Goal: Complete application form: Complete application form

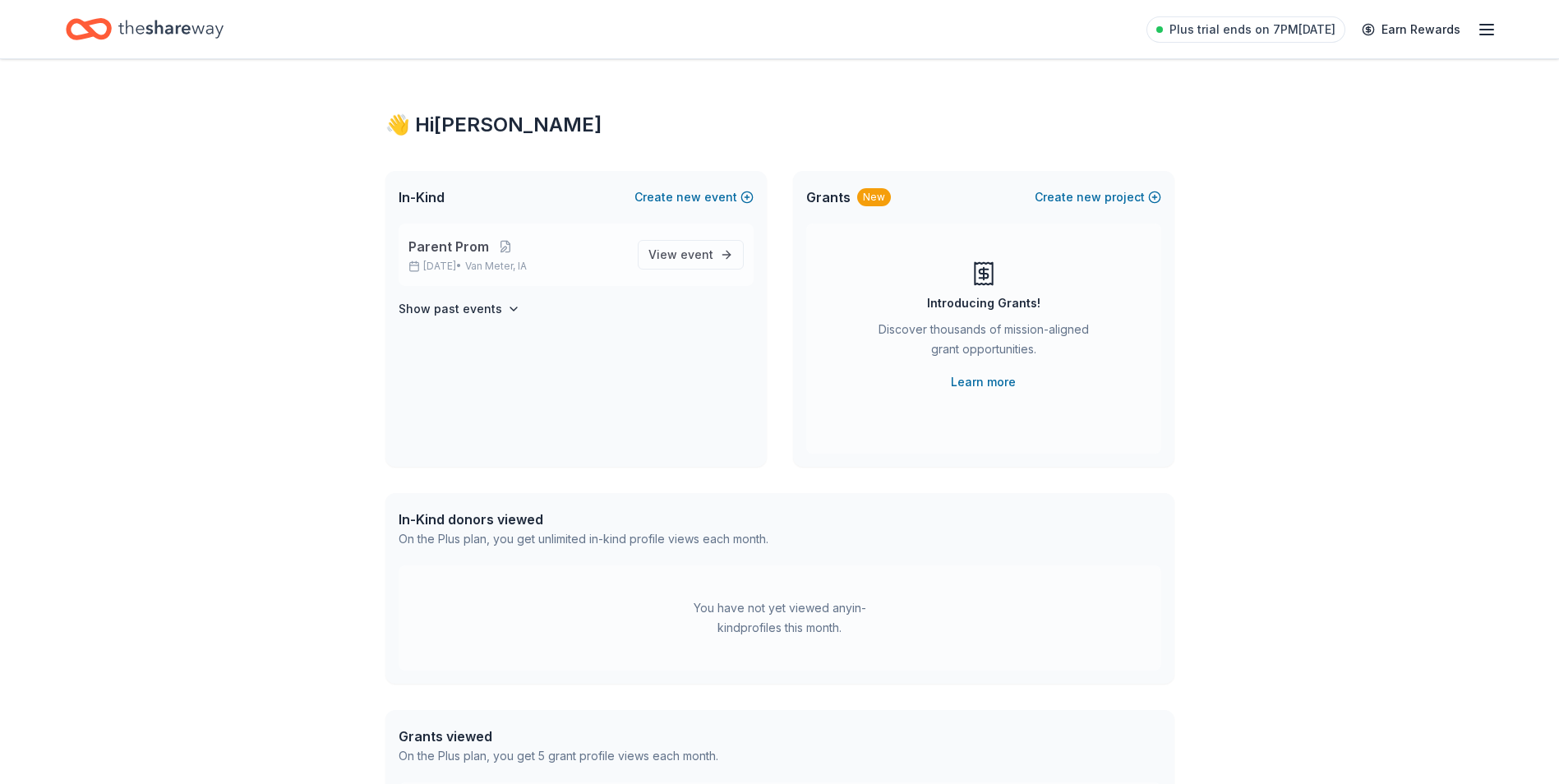
click at [454, 249] on span "Parent Prom" at bounding box center [448, 246] width 80 height 20
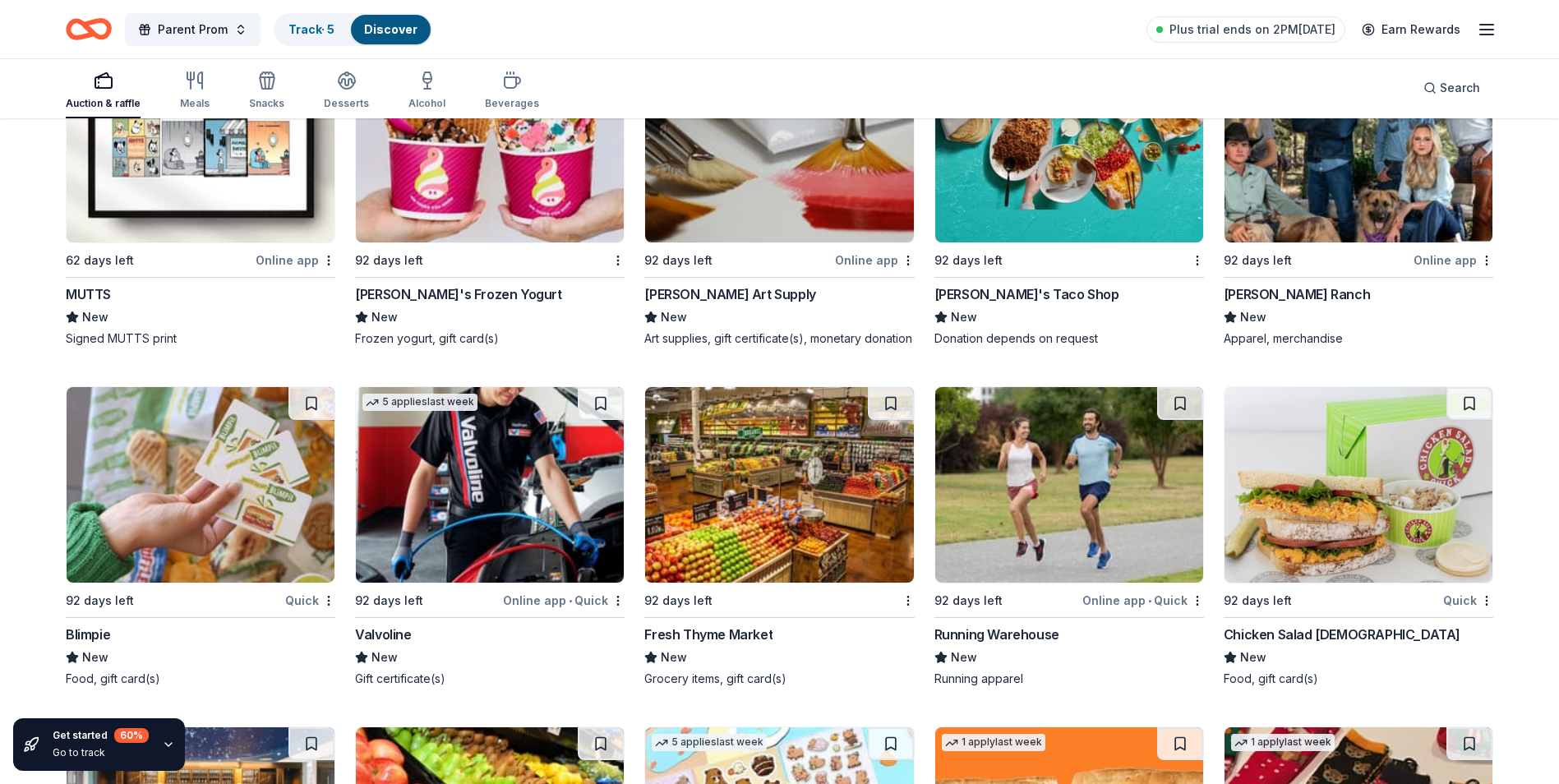
scroll to position [6041, 0]
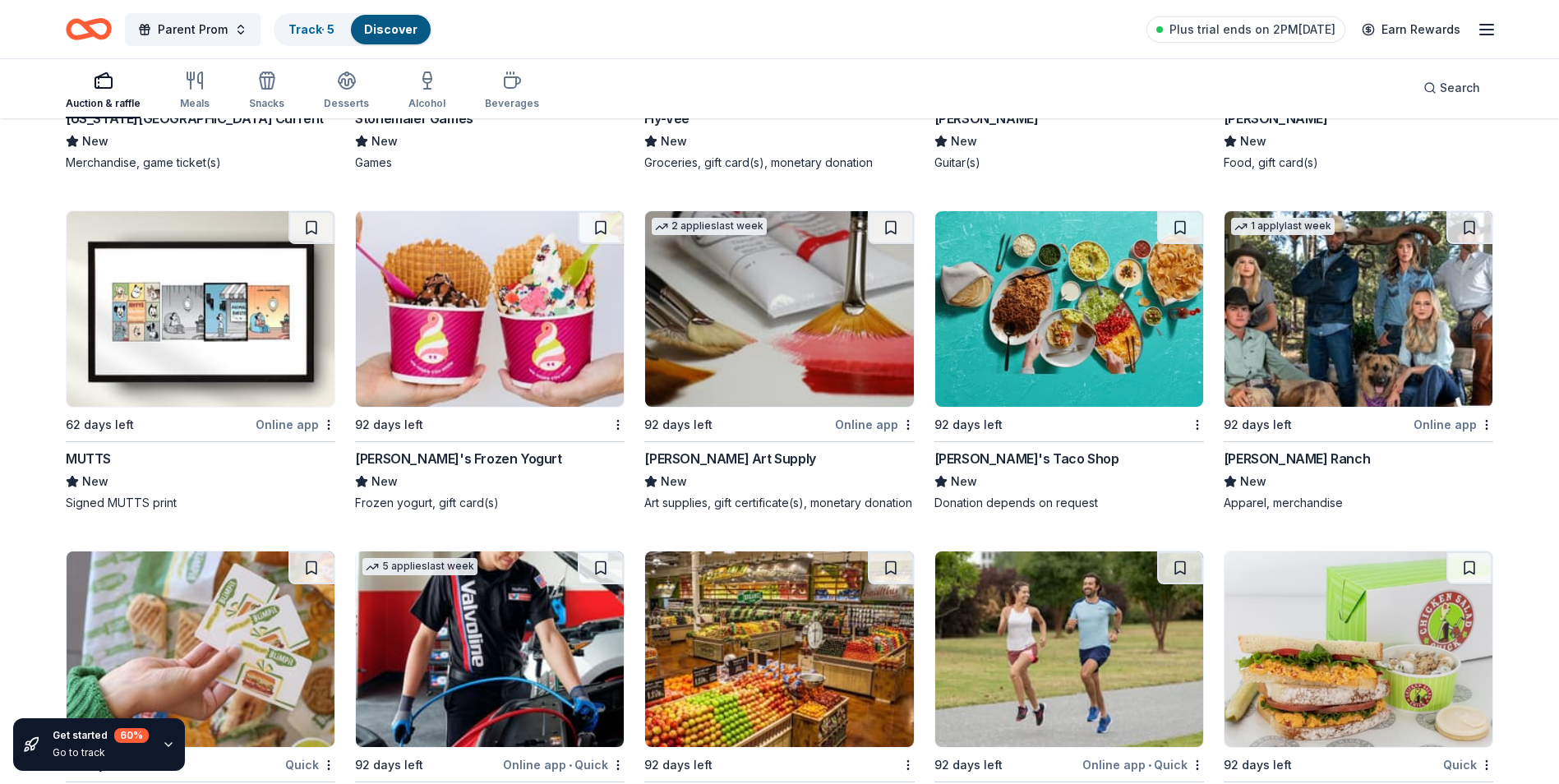
click at [1017, 460] on div "Fuzzy's Taco Shop" at bounding box center [1027, 459] width 185 height 20
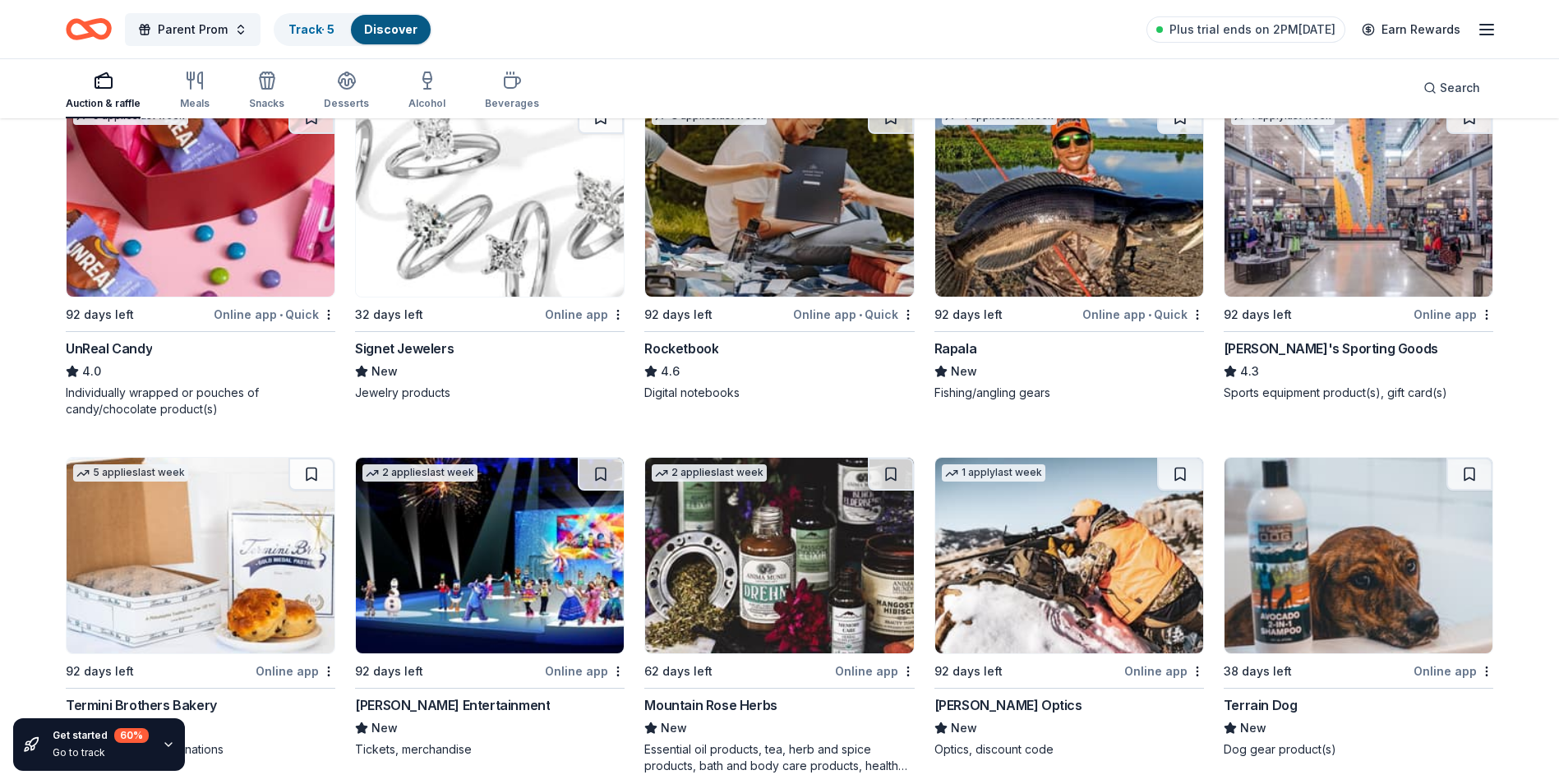
scroll to position [7326, 0]
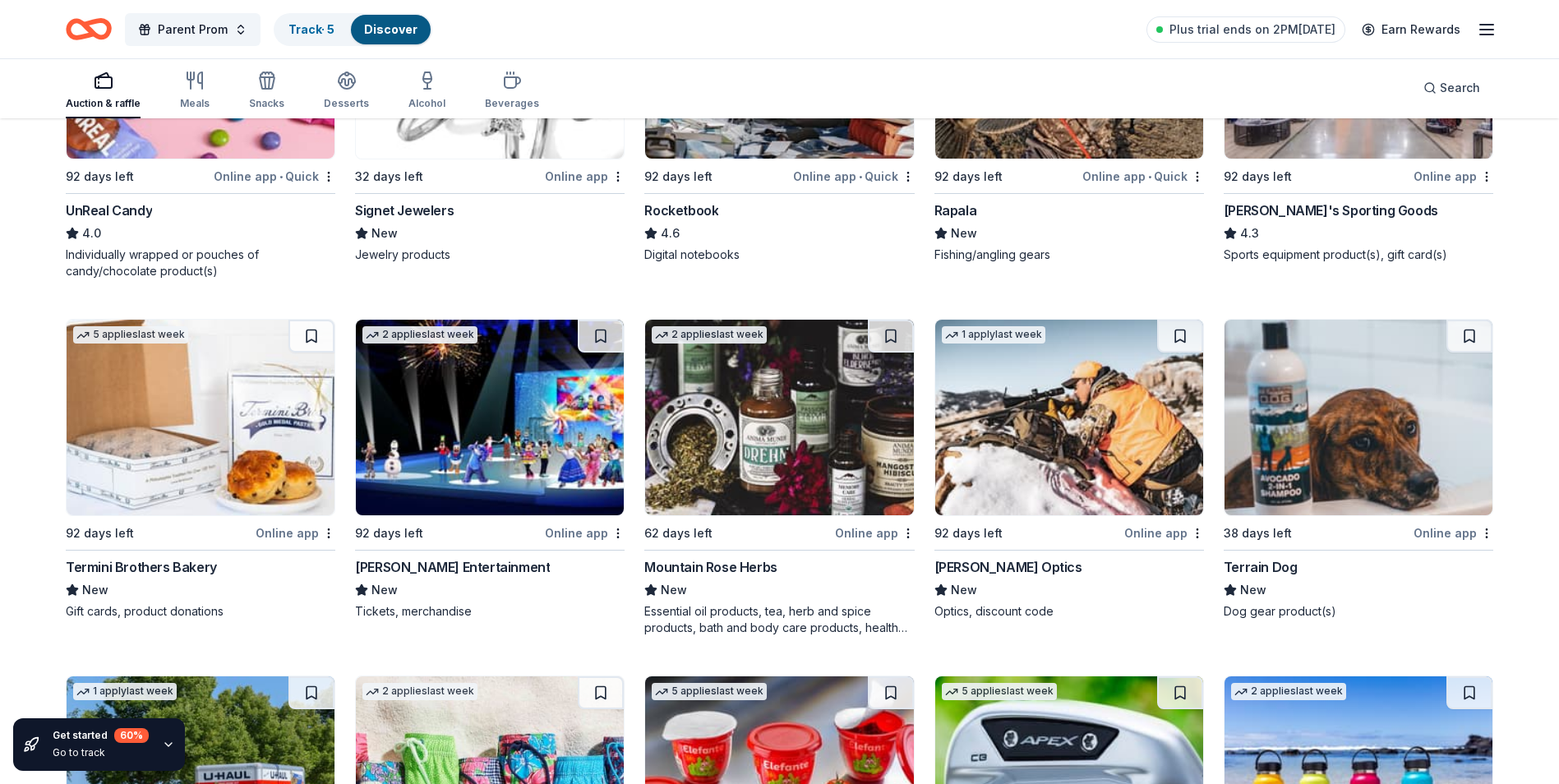
click at [1289, 220] on div "Dick's Sporting Goods" at bounding box center [1331, 210] width 214 height 20
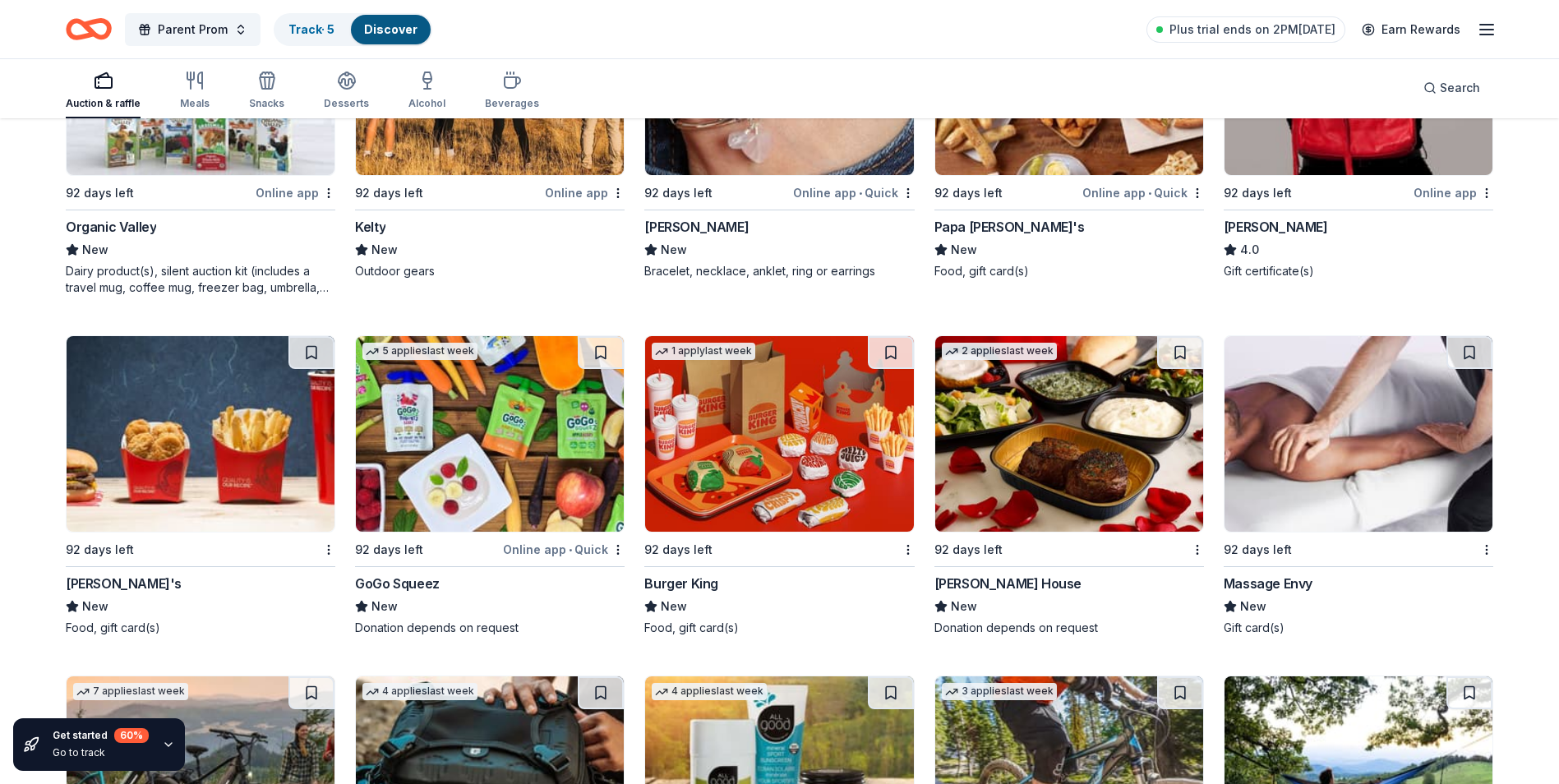
scroll to position [9582, 0]
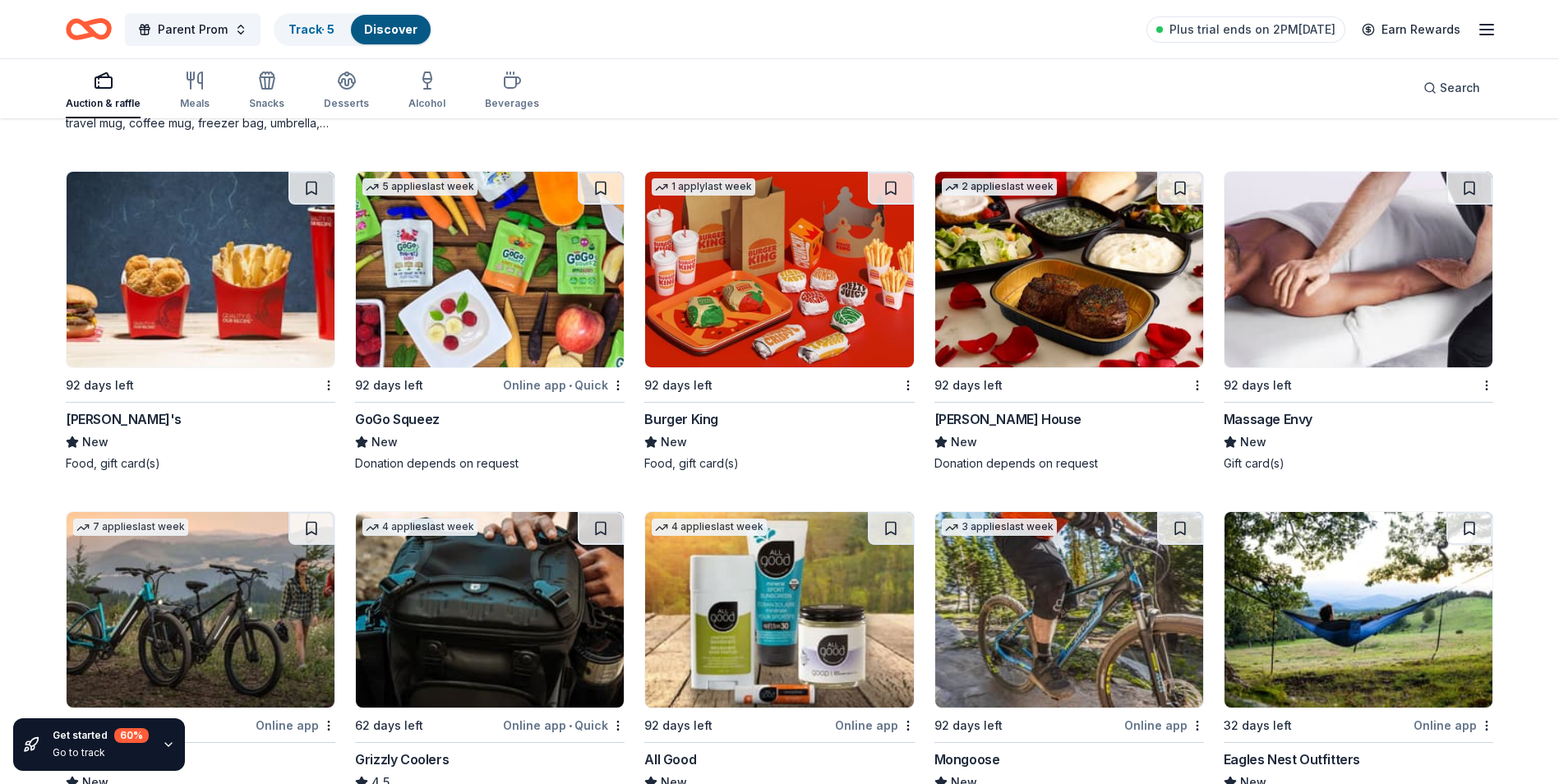
click at [1045, 429] on div "Ruth's Chris Steak House" at bounding box center [1008, 419] width 147 height 20
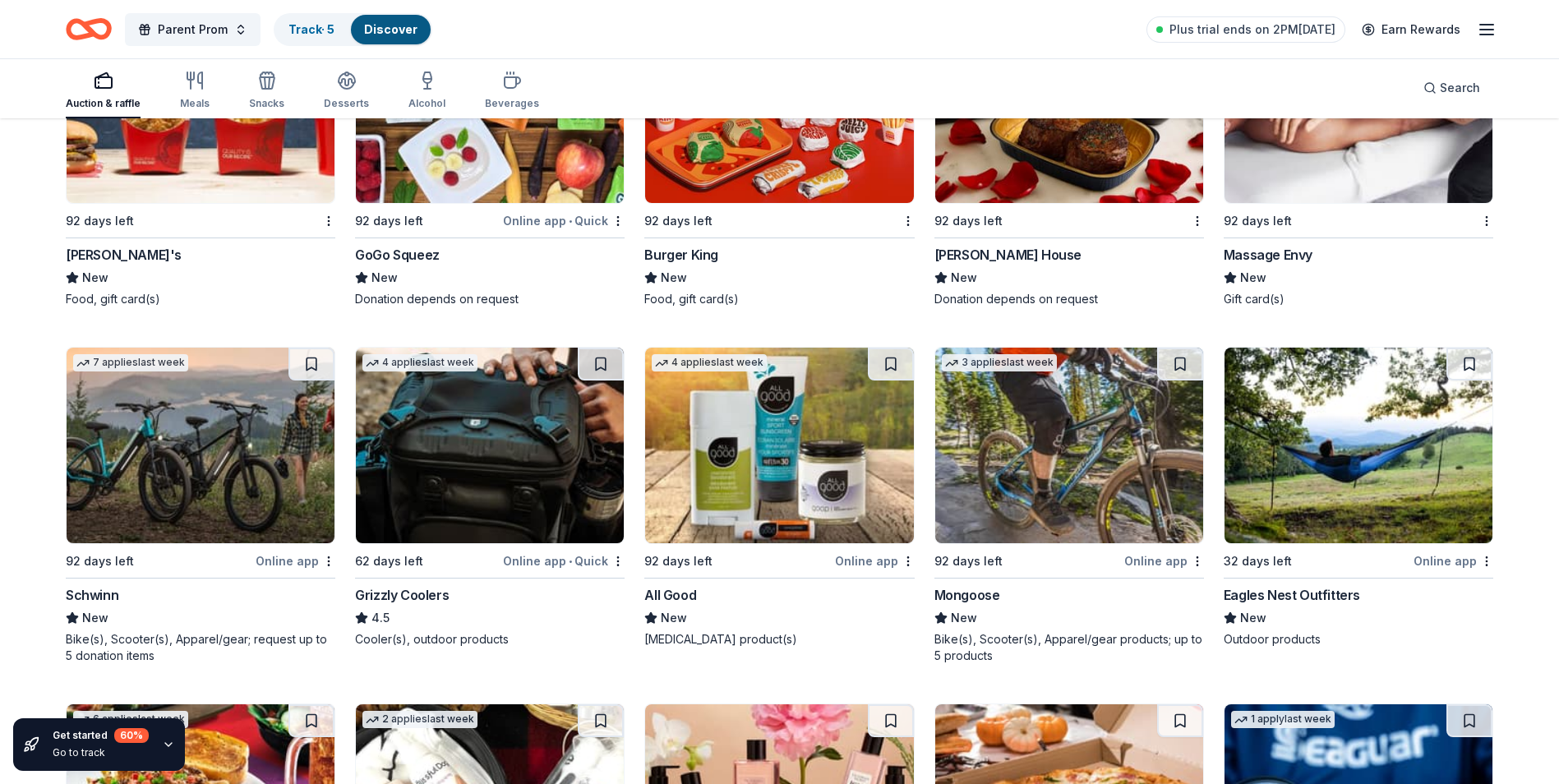
scroll to position [9828, 0]
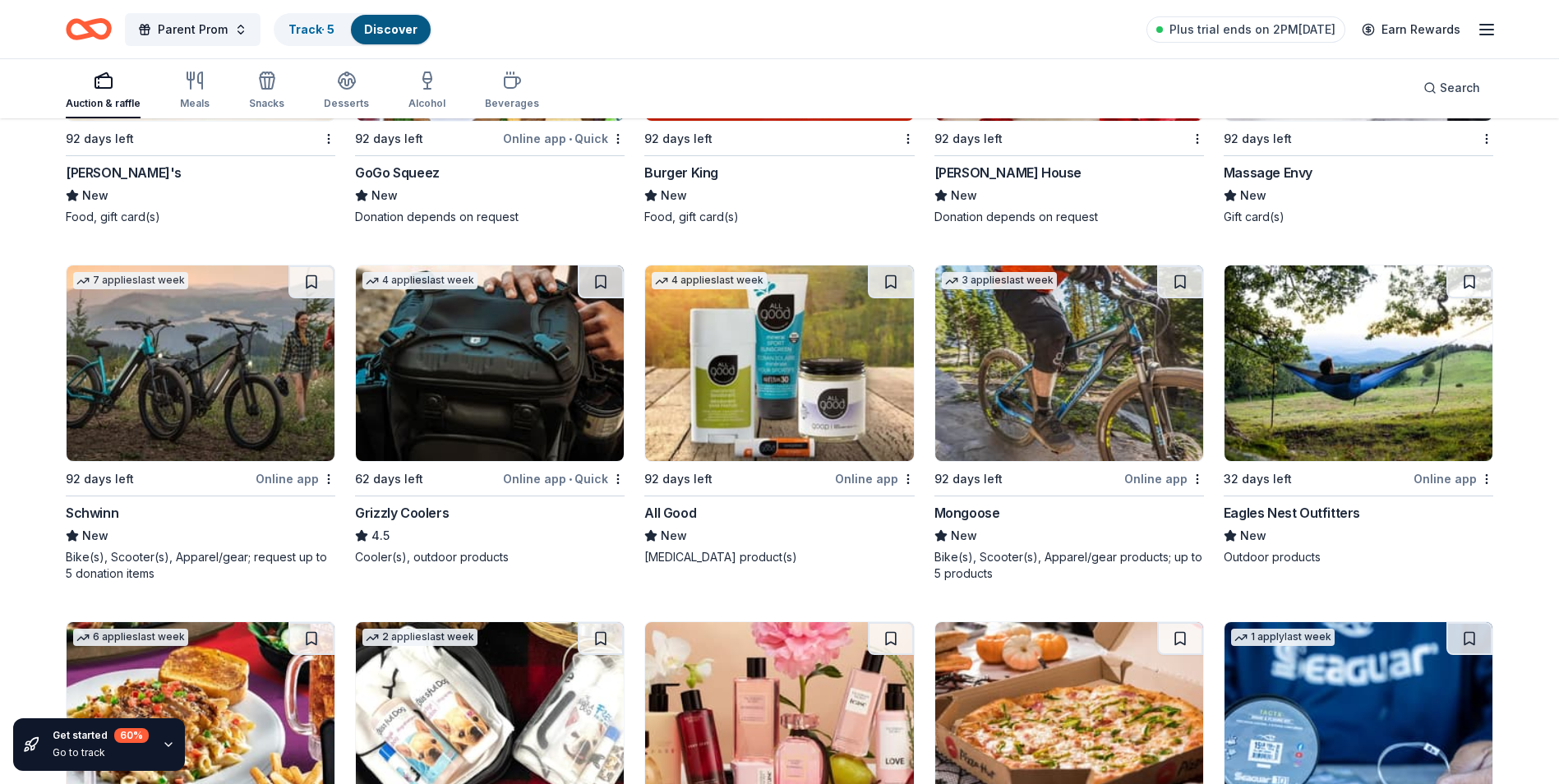
click at [1291, 182] on div "Massage Envy" at bounding box center [1268, 173] width 88 height 20
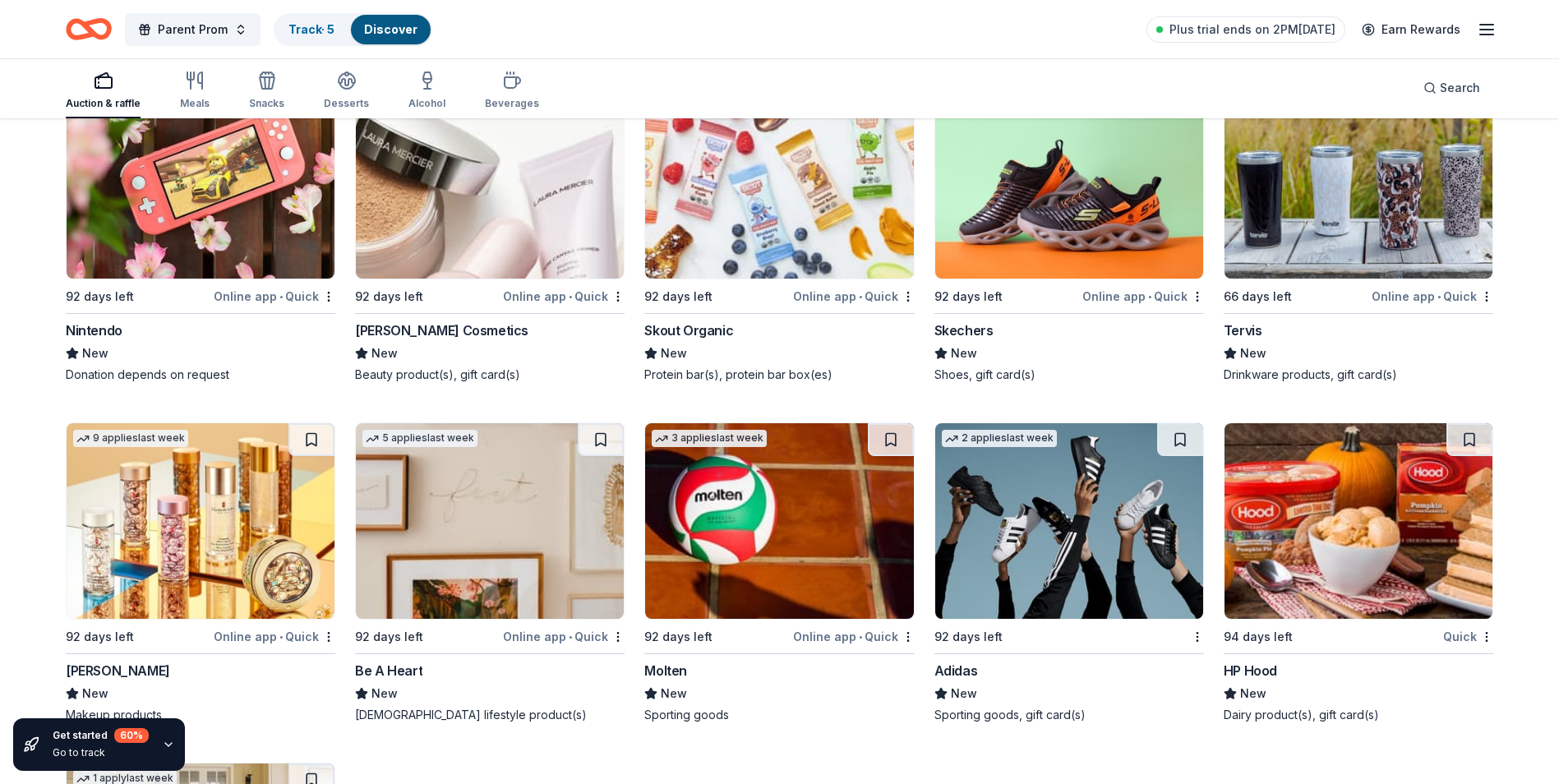
scroll to position [13007, 0]
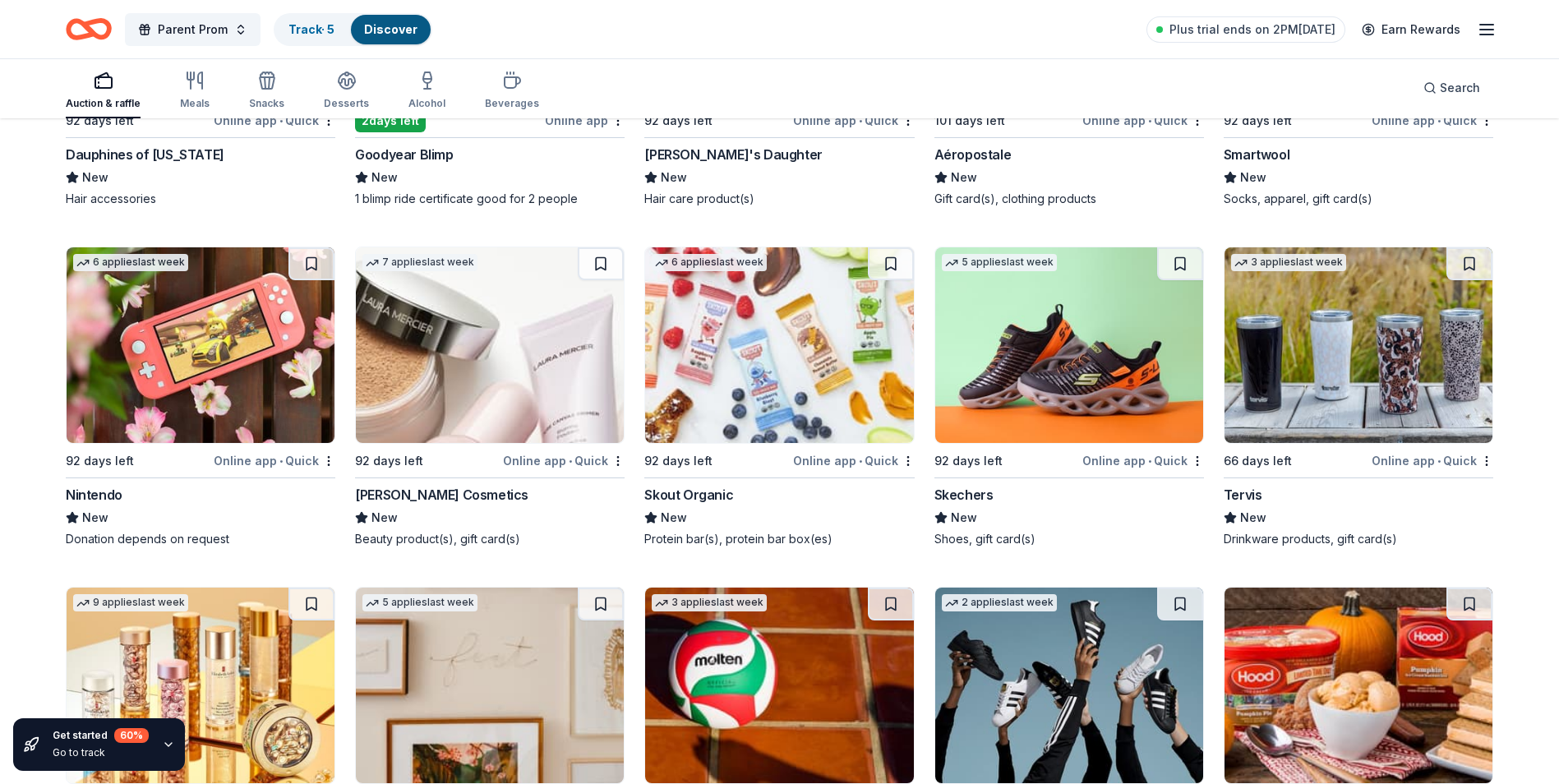
click at [91, 504] on div "Nintendo" at bounding box center [94, 495] width 57 height 20
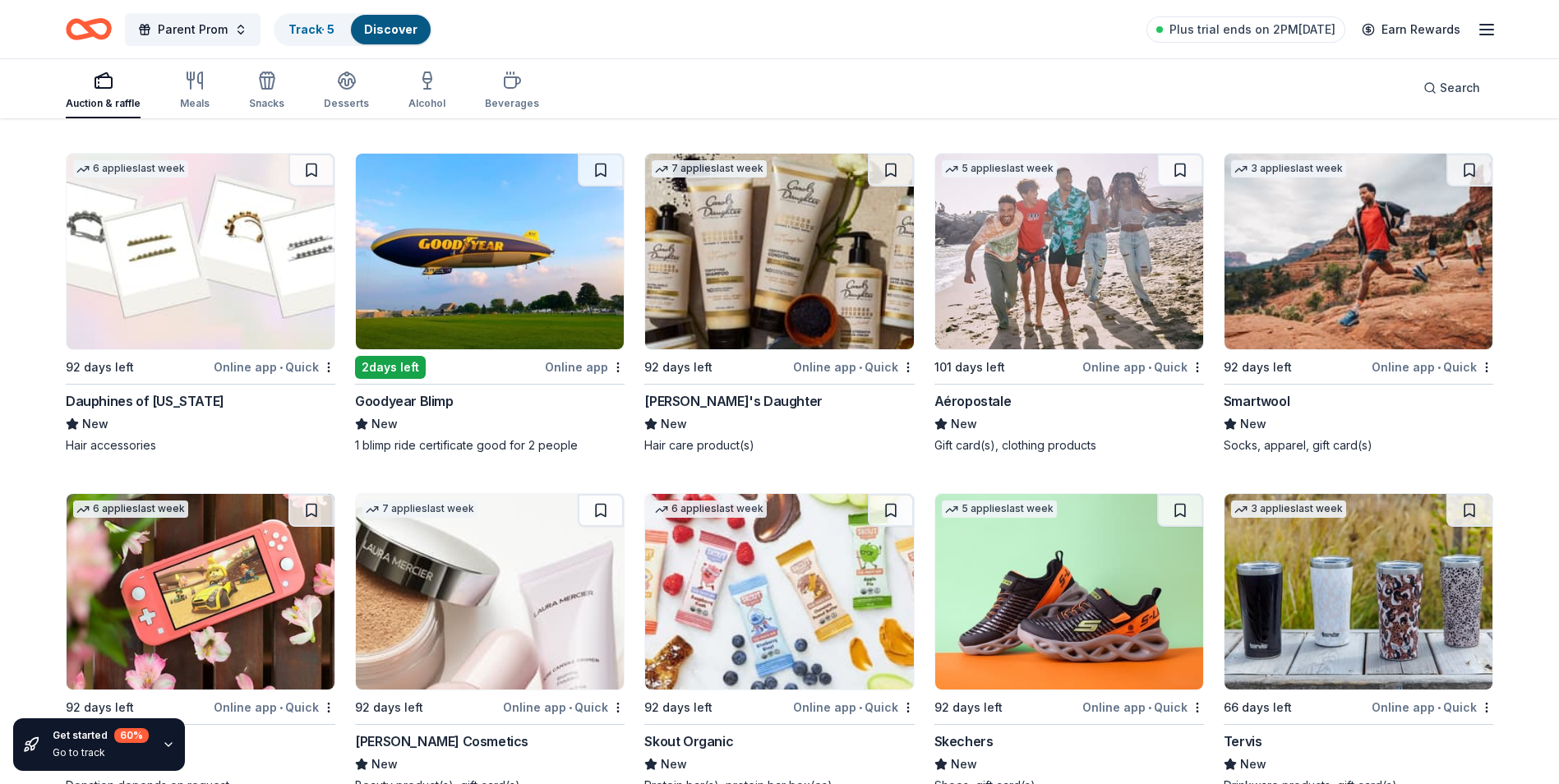
click at [404, 411] on div "Goodyear Blimp" at bounding box center [404, 401] width 98 height 20
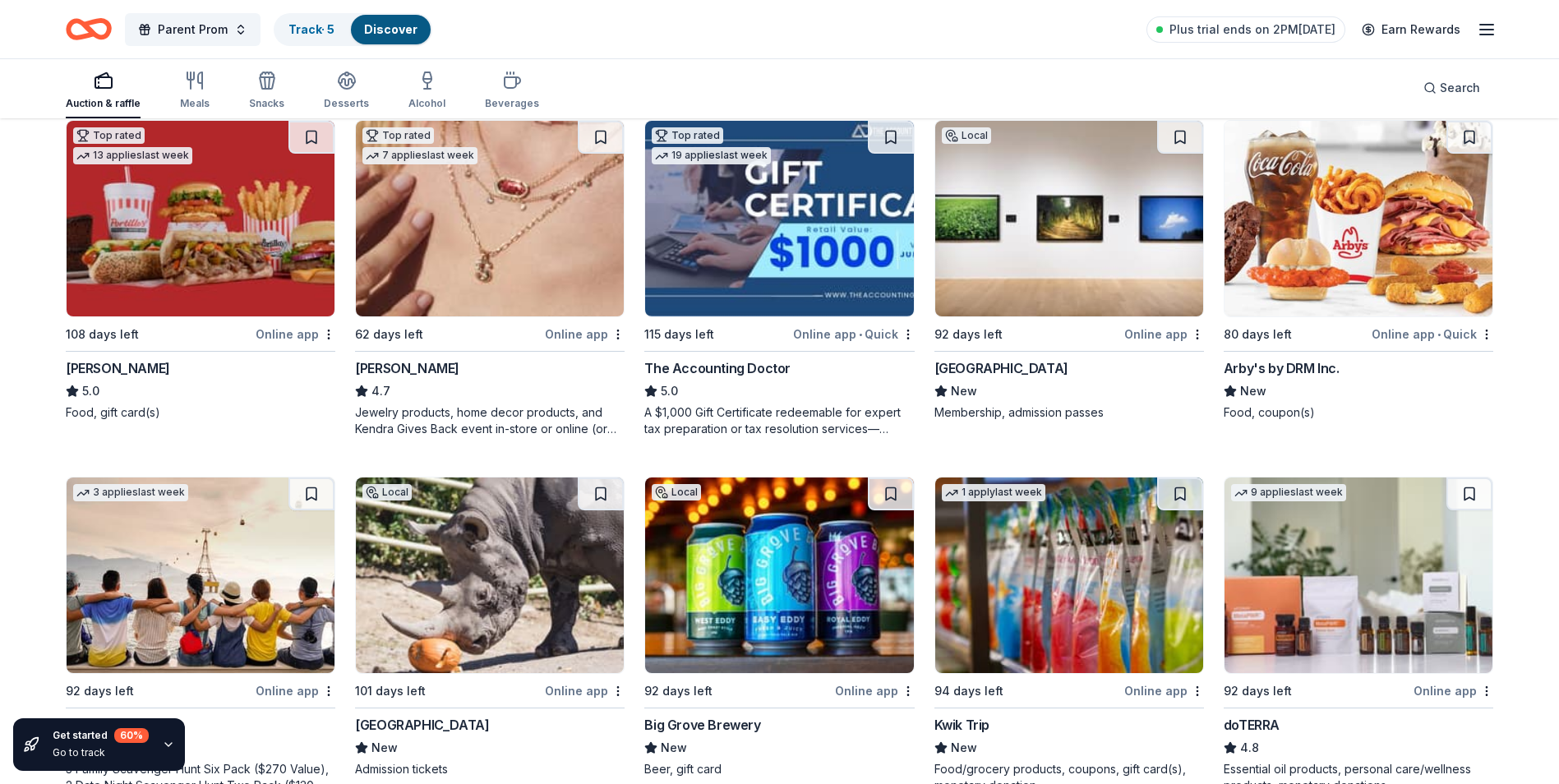
scroll to position [0, 0]
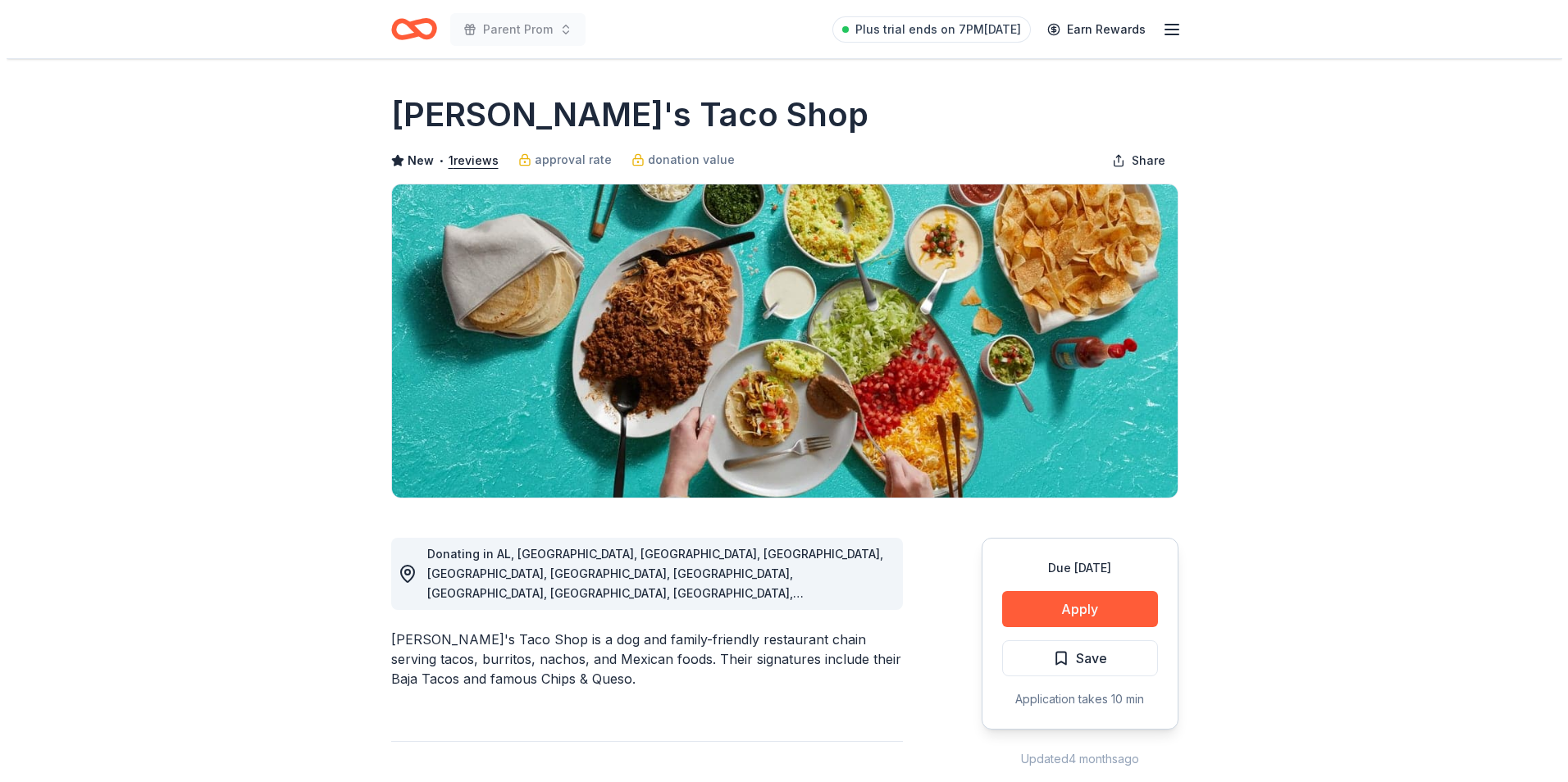
scroll to position [82, 0]
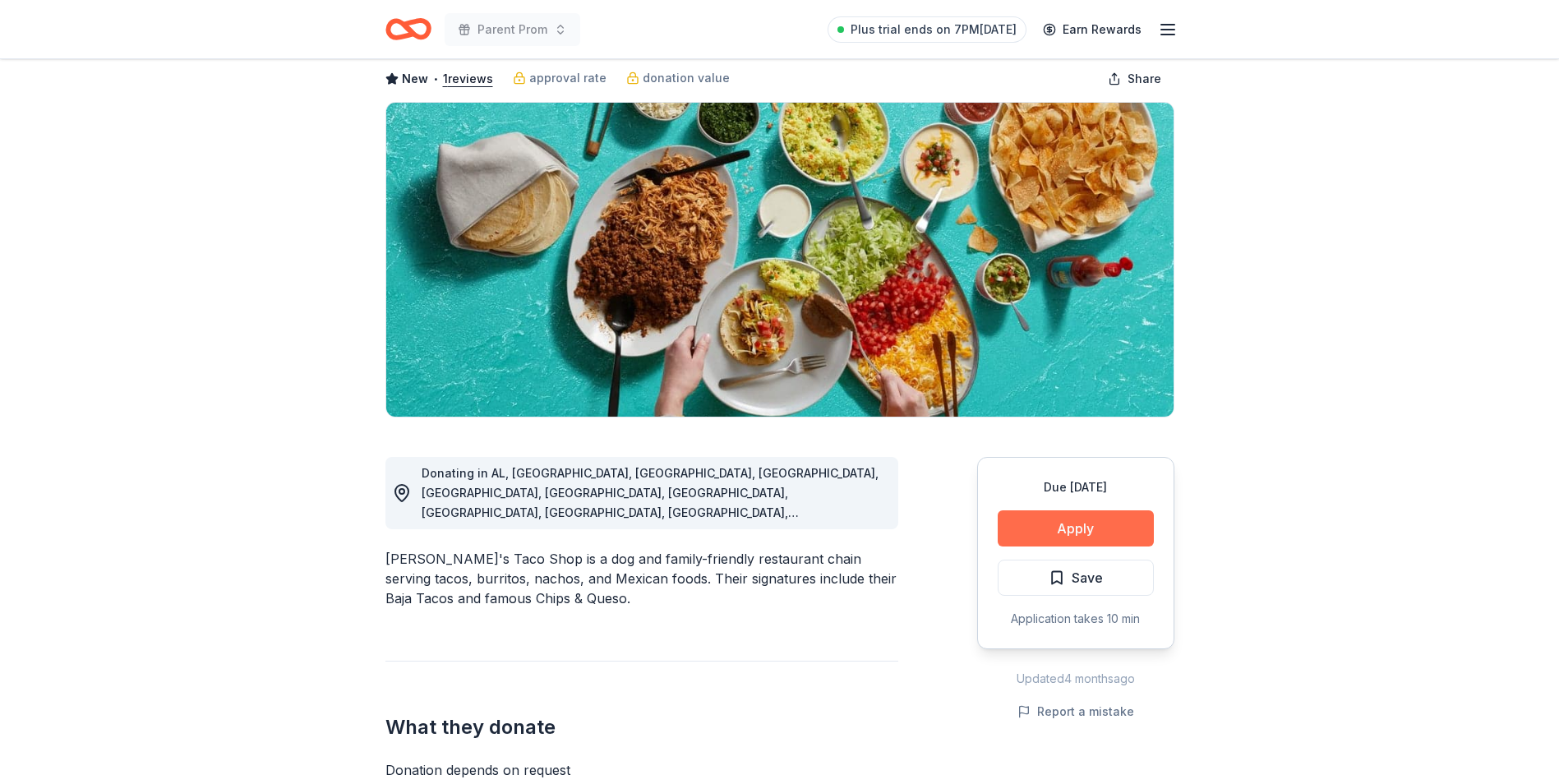
click at [1040, 525] on button "Apply" at bounding box center [1075, 528] width 156 height 36
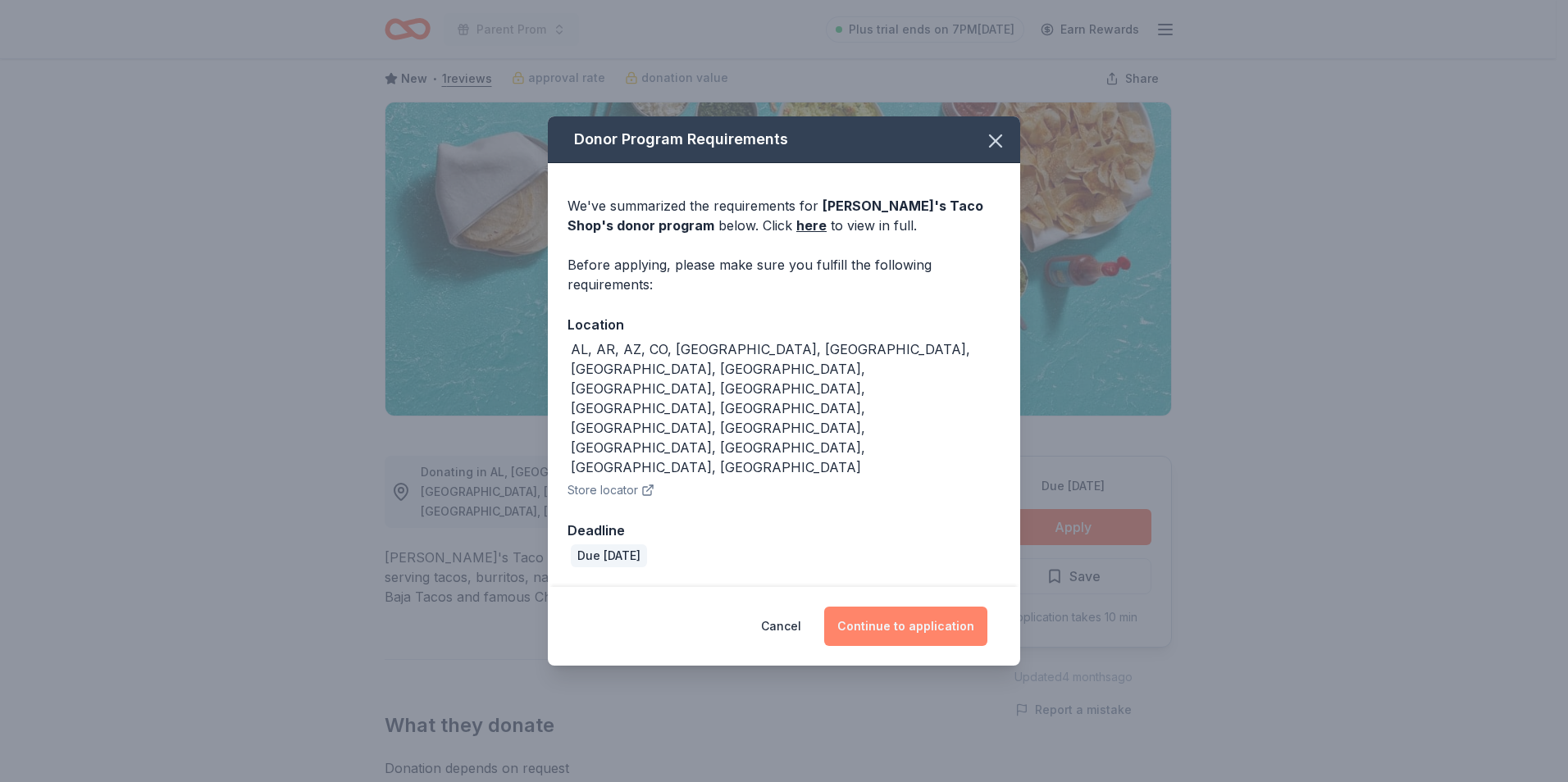
click at [901, 606] on button "Continue to application" at bounding box center [906, 626] width 163 height 40
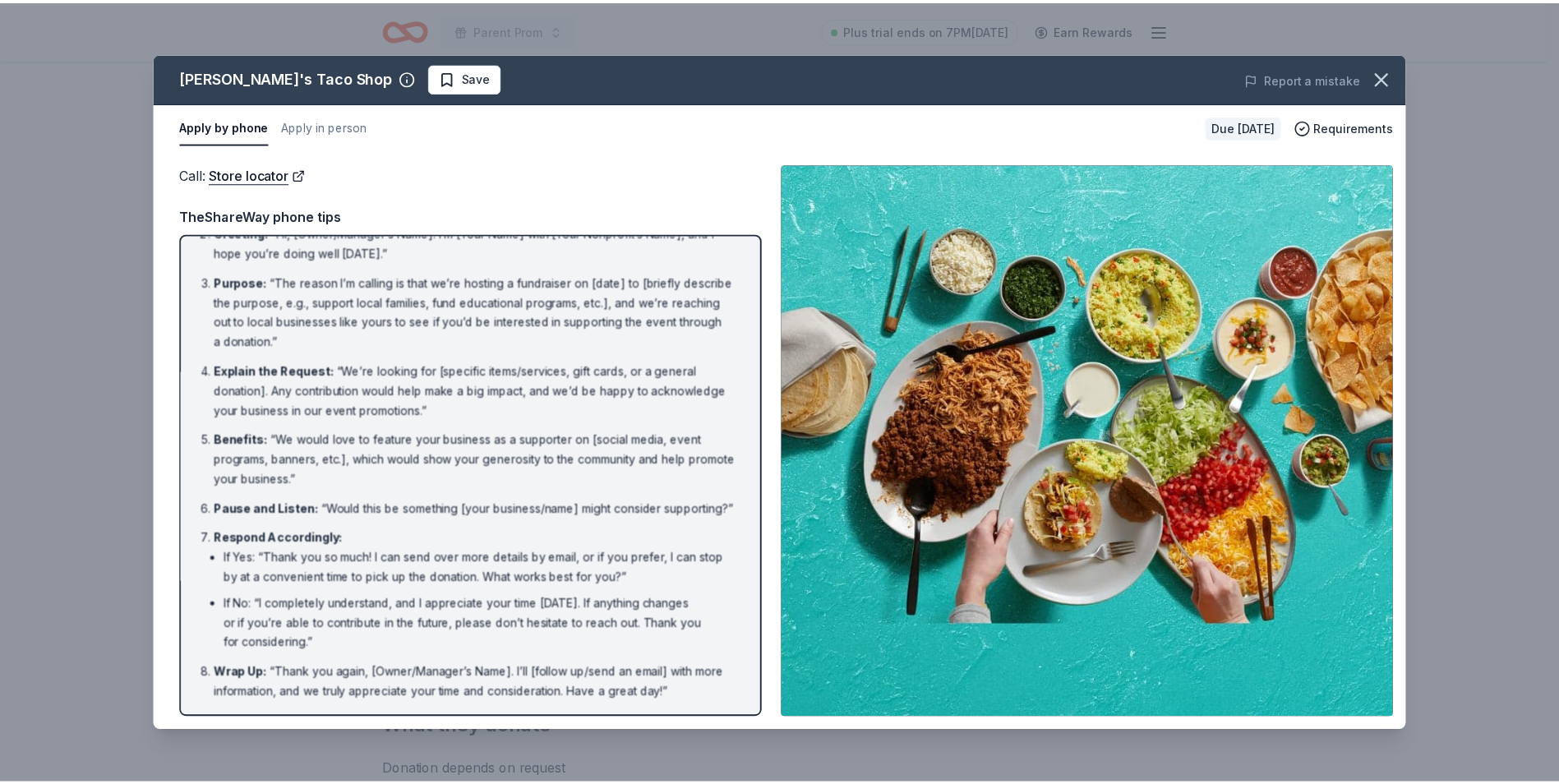
scroll to position [0, 0]
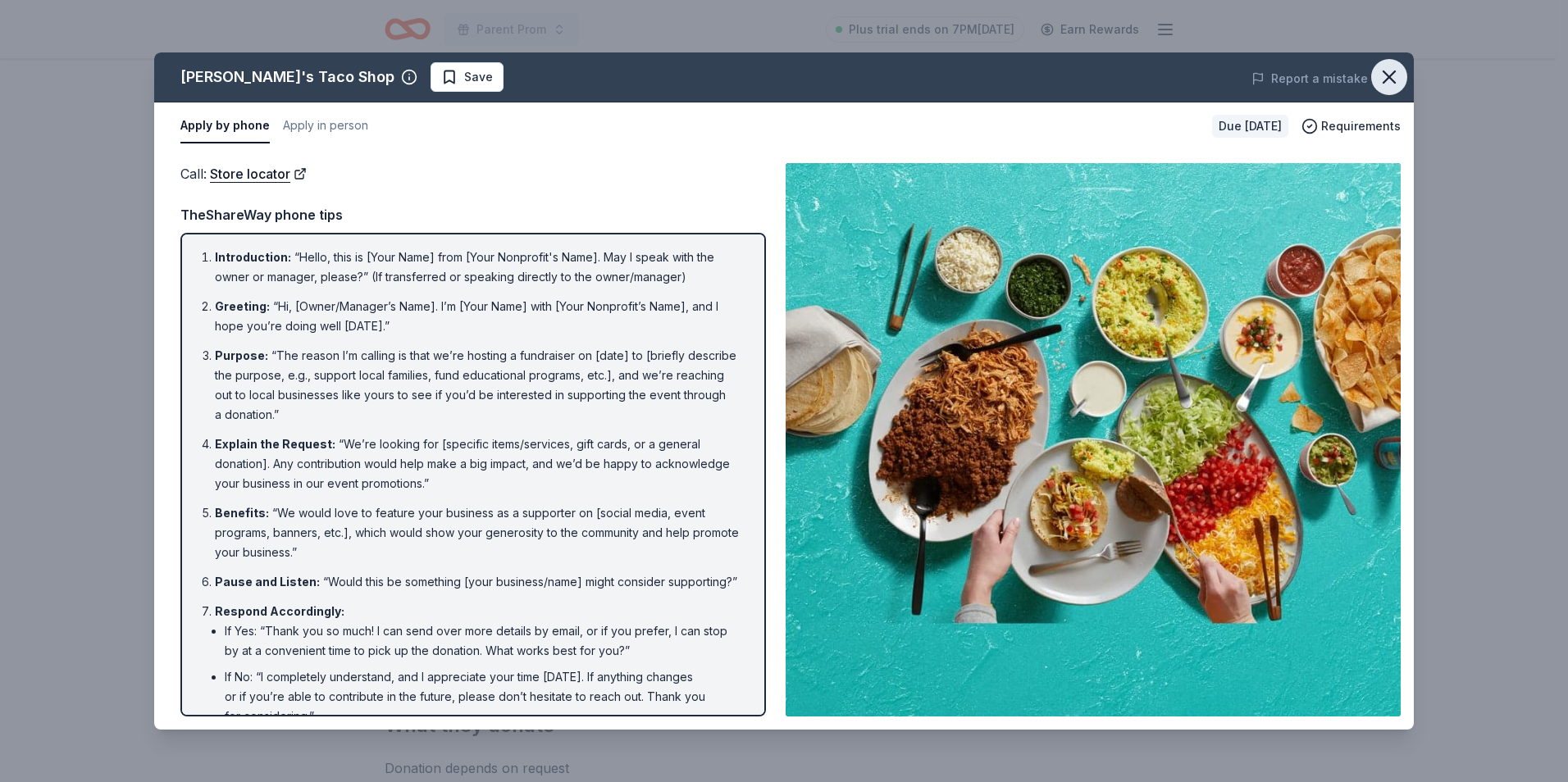
click at [1387, 71] on icon "button" at bounding box center [1390, 78] width 23 height 23
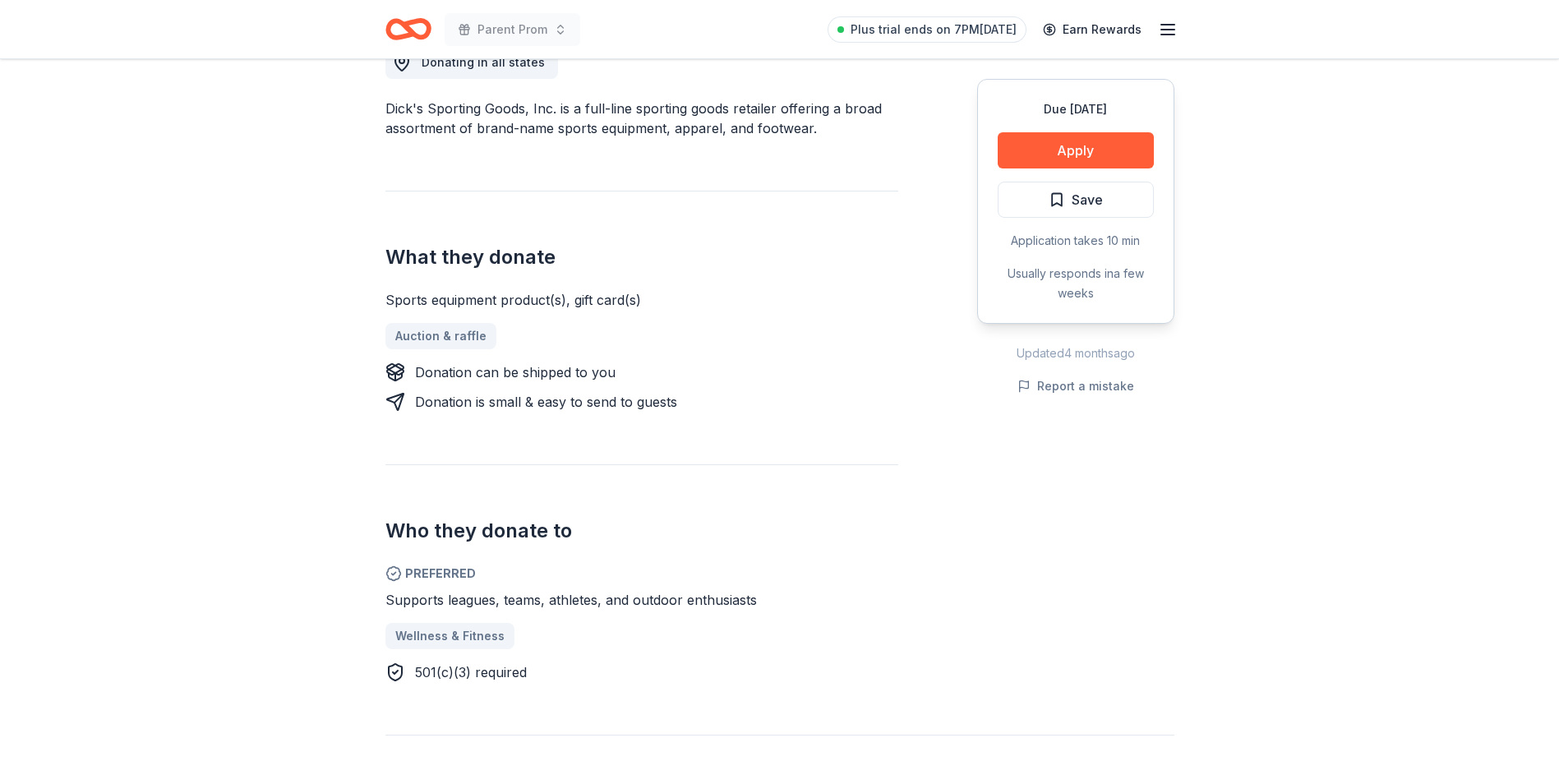
scroll to position [576, 0]
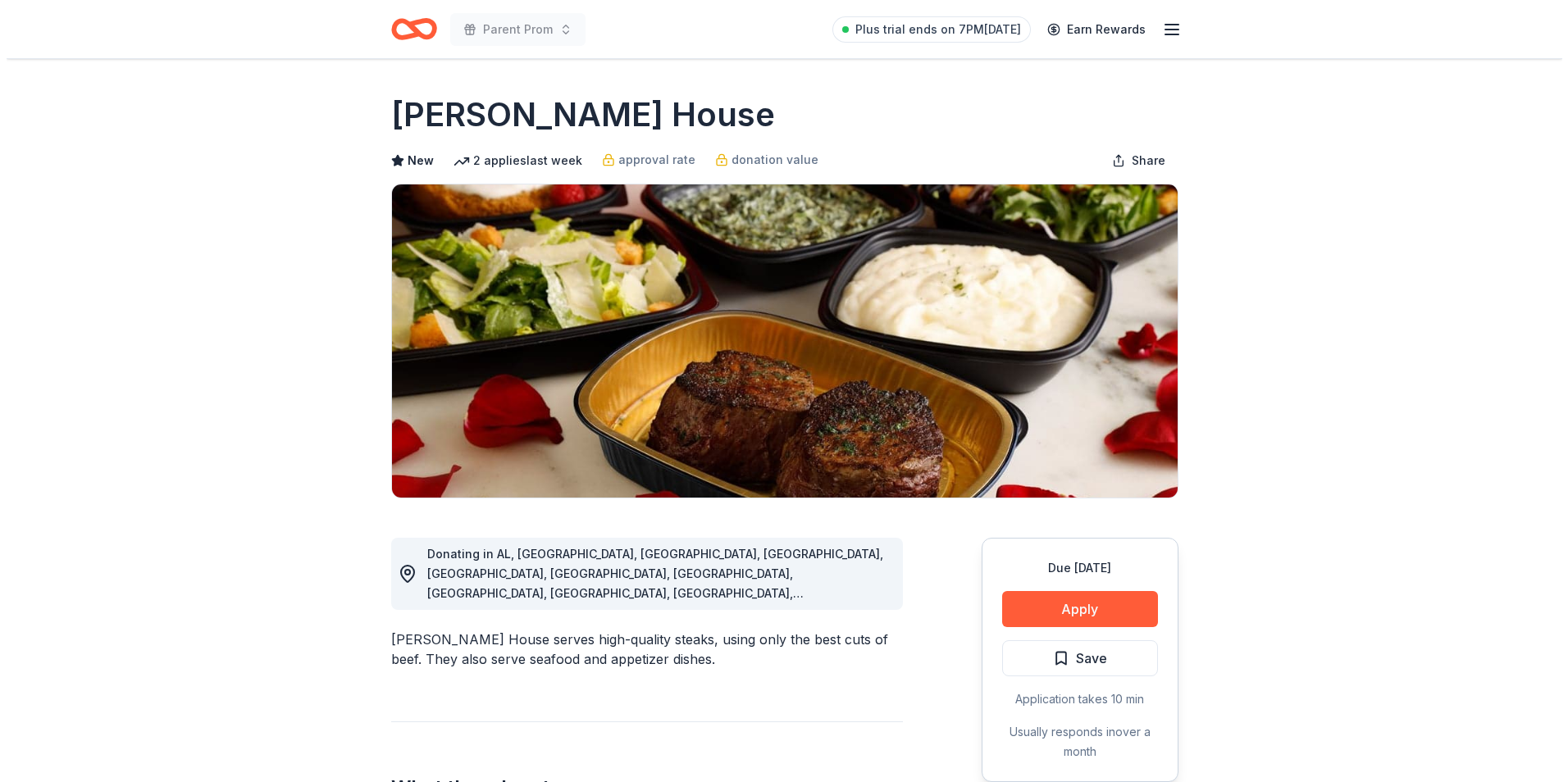
scroll to position [164, 0]
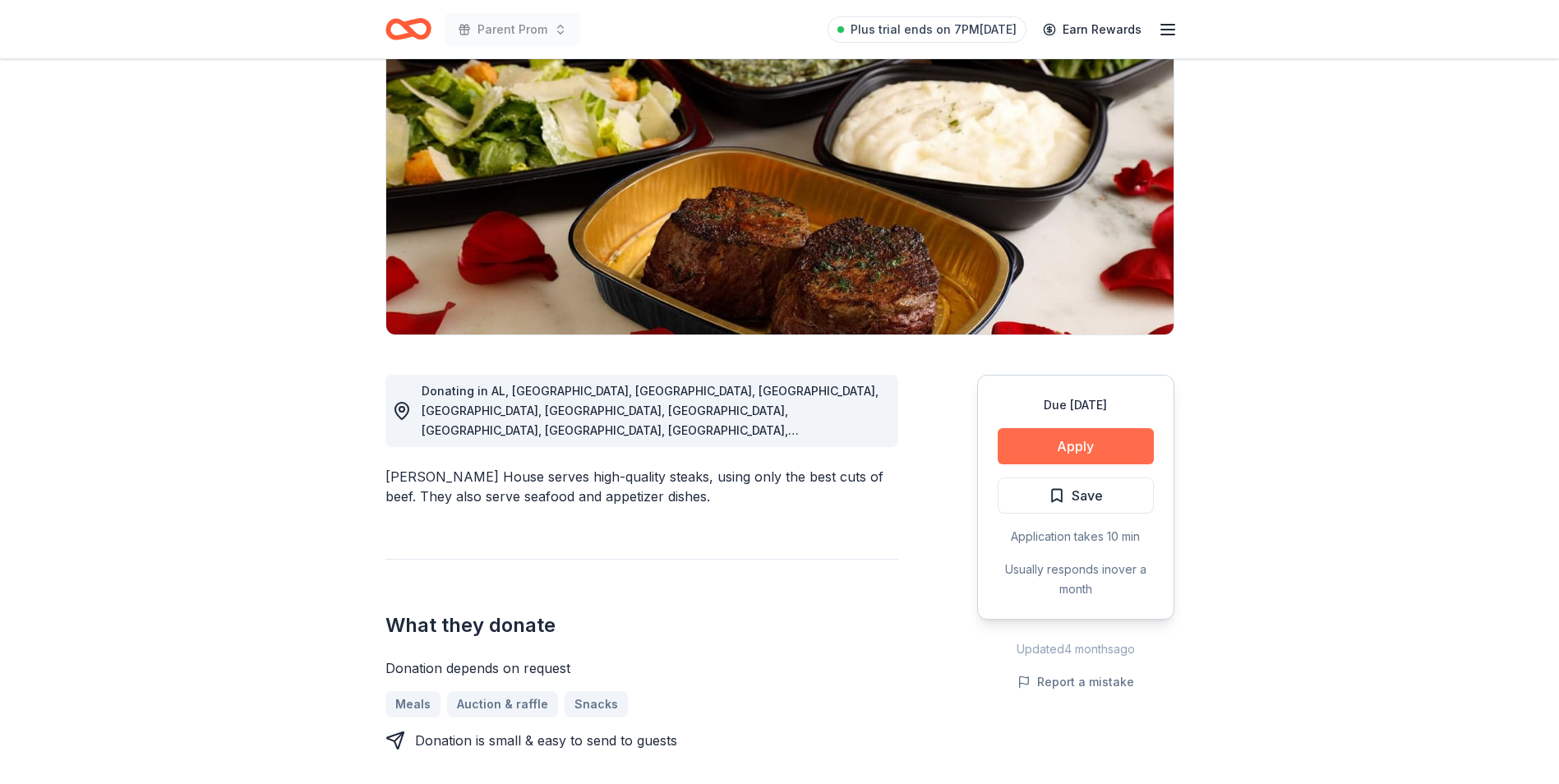
click at [1095, 449] on button "Apply" at bounding box center [1075, 447] width 156 height 36
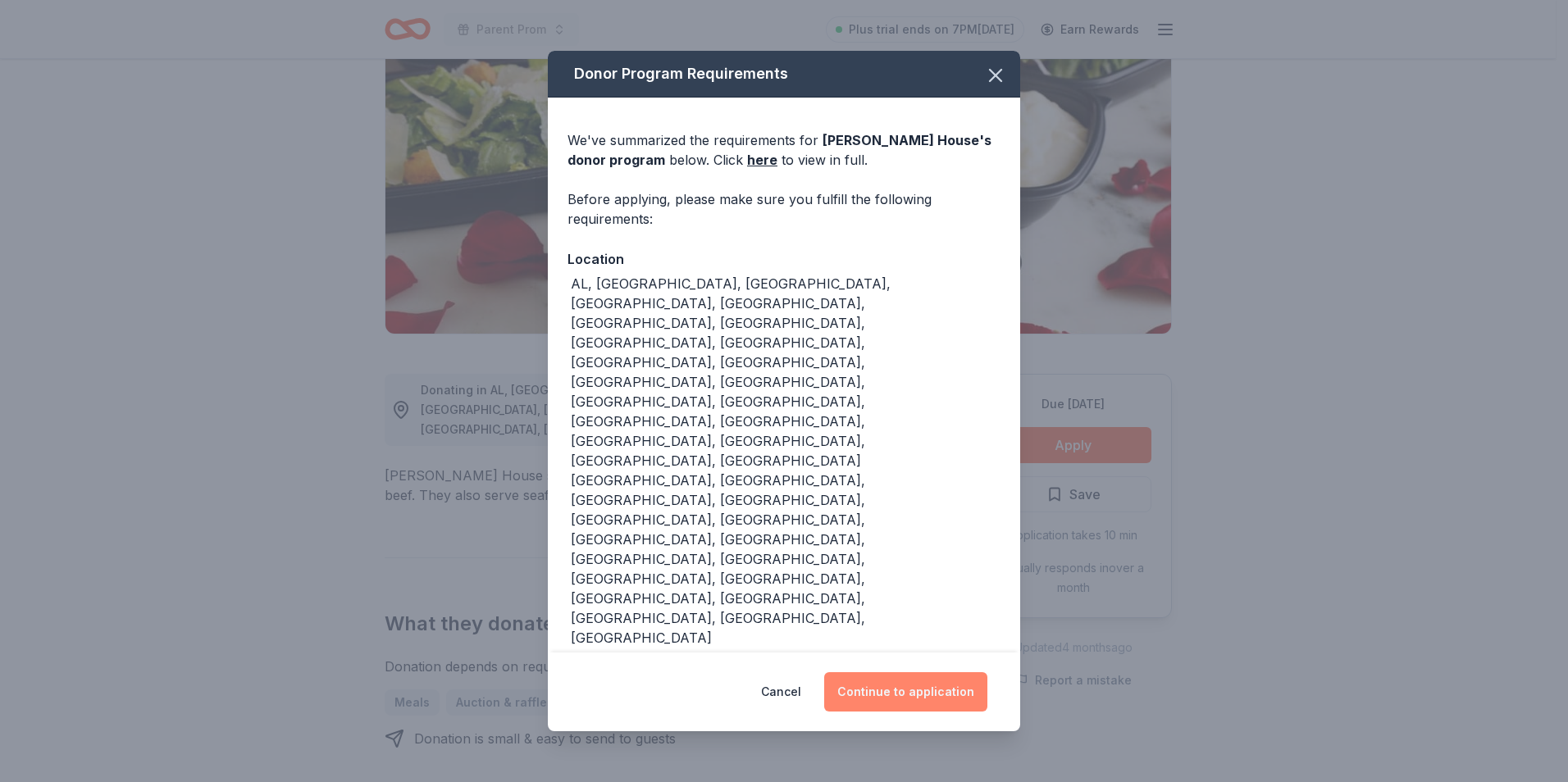
click at [953, 672] on button "Continue to application" at bounding box center [906, 692] width 163 height 40
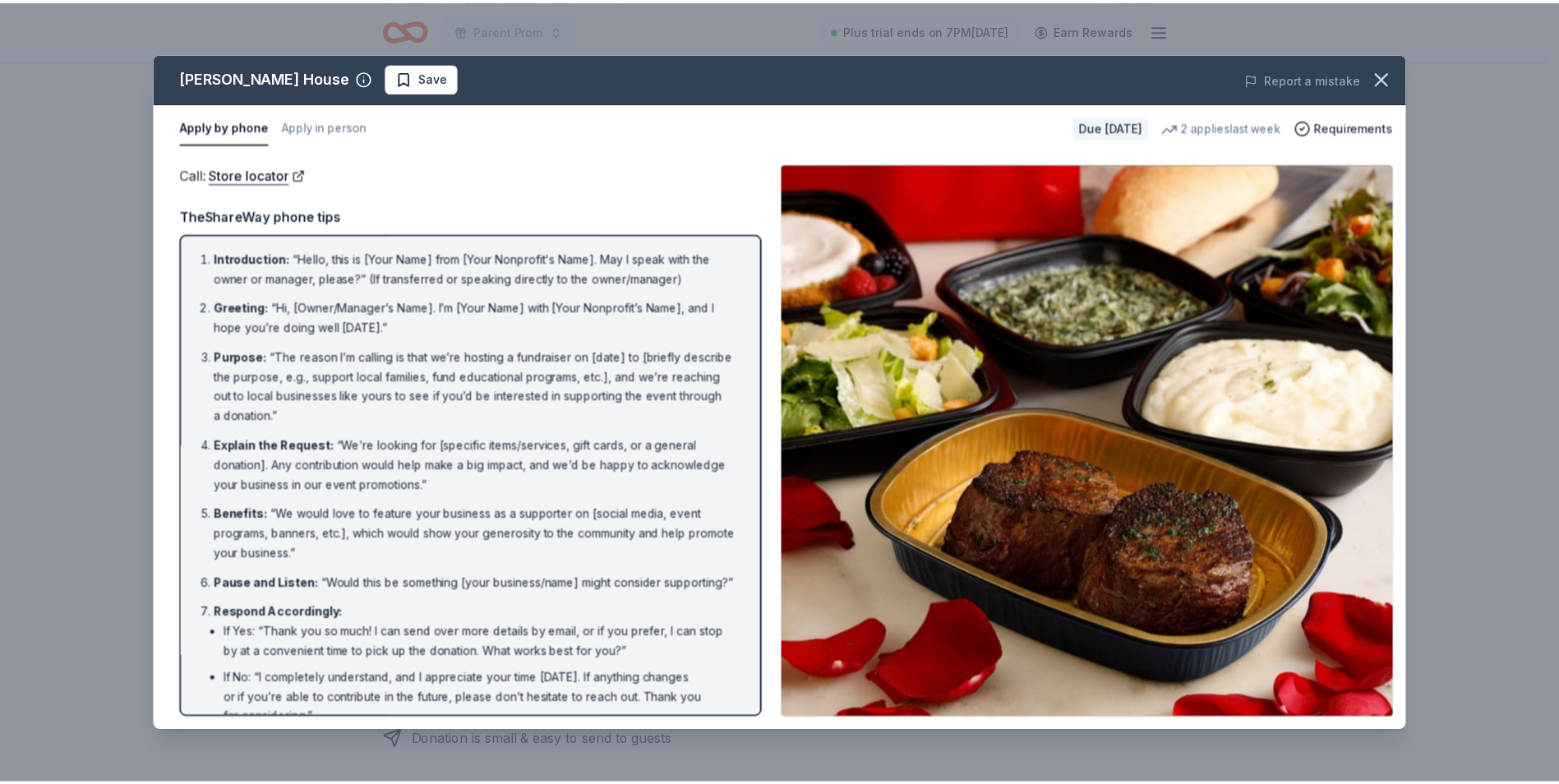
scroll to position [93, 0]
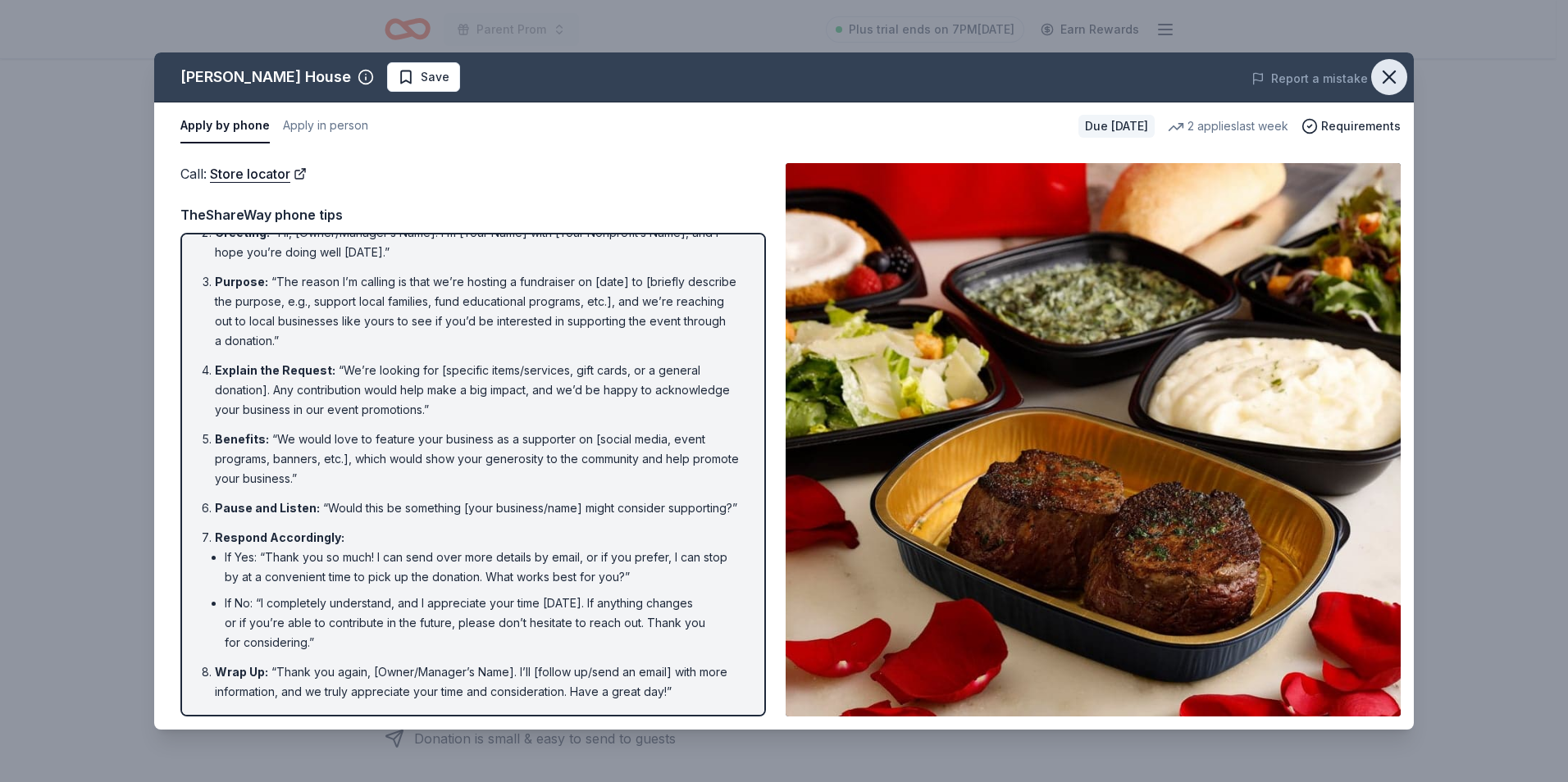
click at [1394, 76] on icon "button" at bounding box center [1390, 78] width 23 height 23
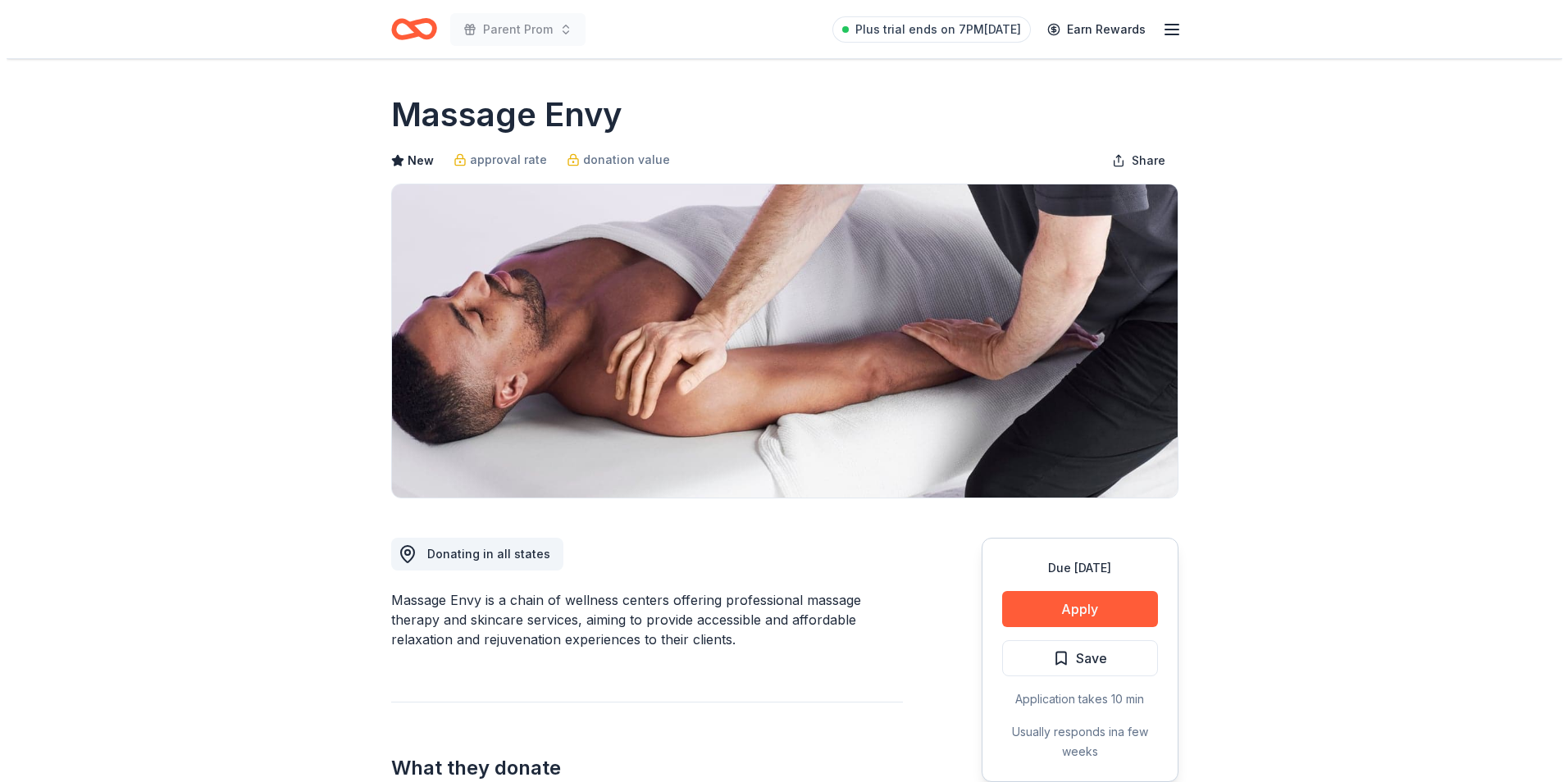
scroll to position [164, 0]
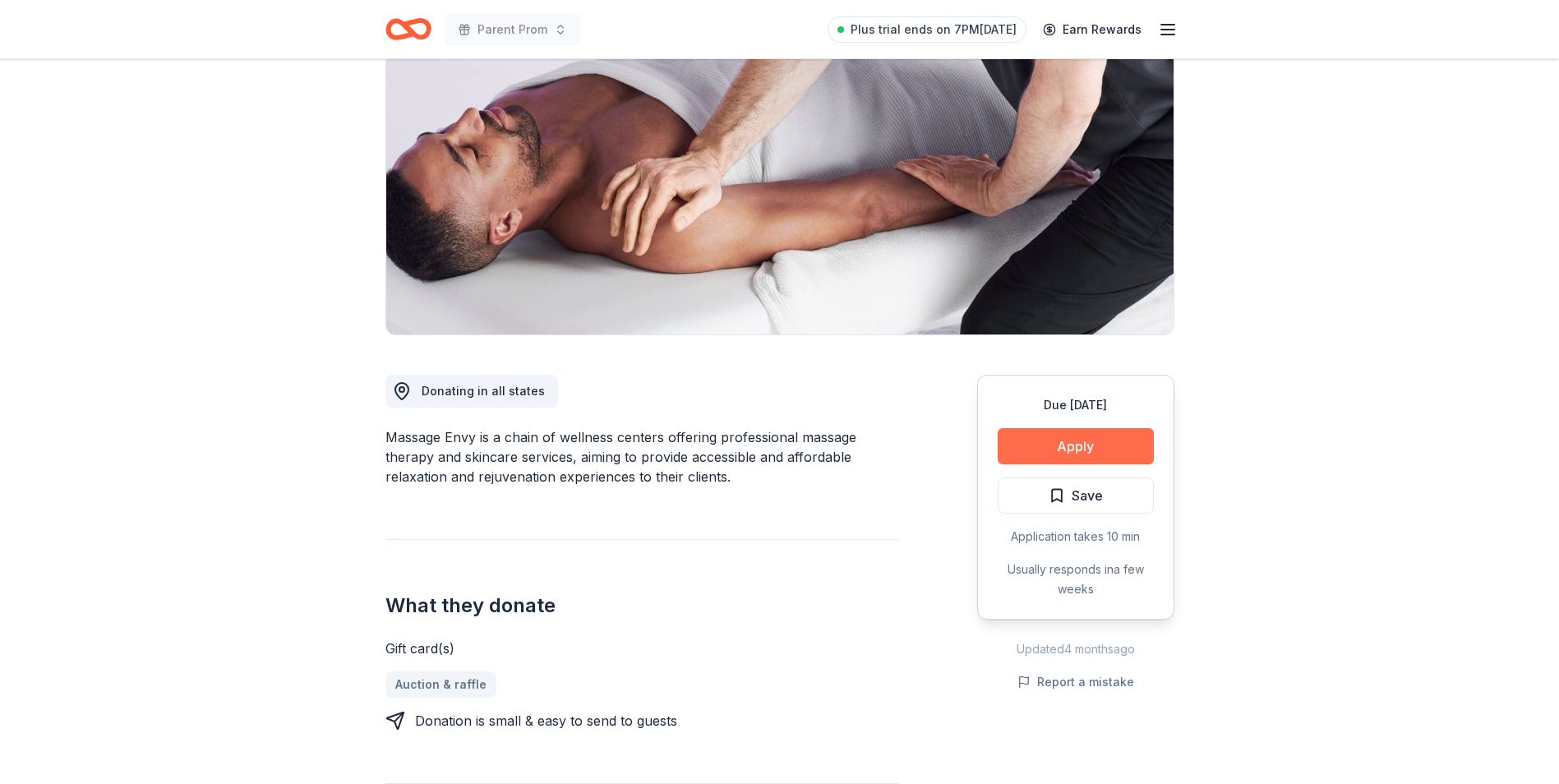
click at [1052, 441] on button "Apply" at bounding box center [1075, 447] width 156 height 36
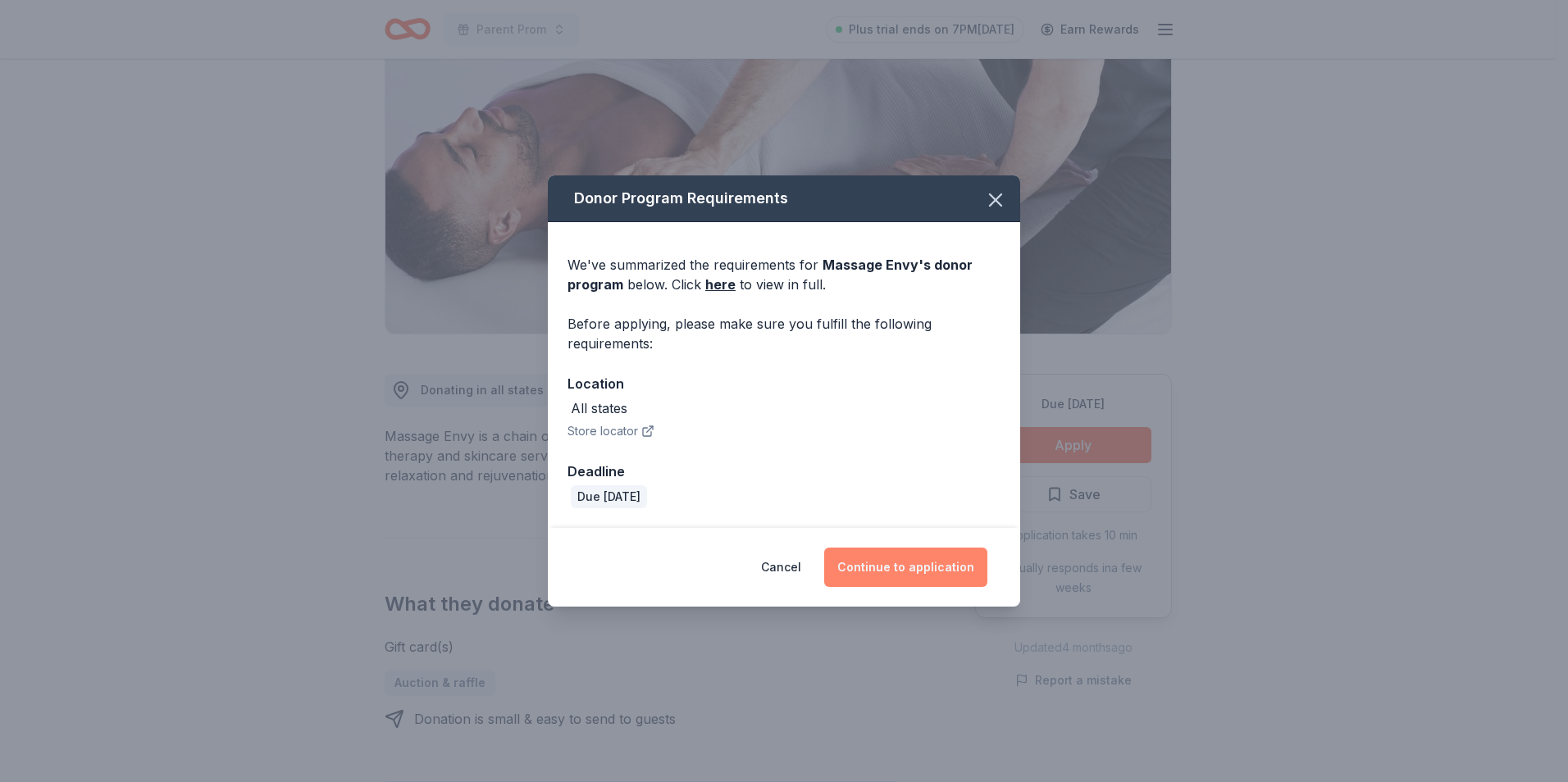
click at [890, 571] on button "Continue to application" at bounding box center [906, 568] width 163 height 40
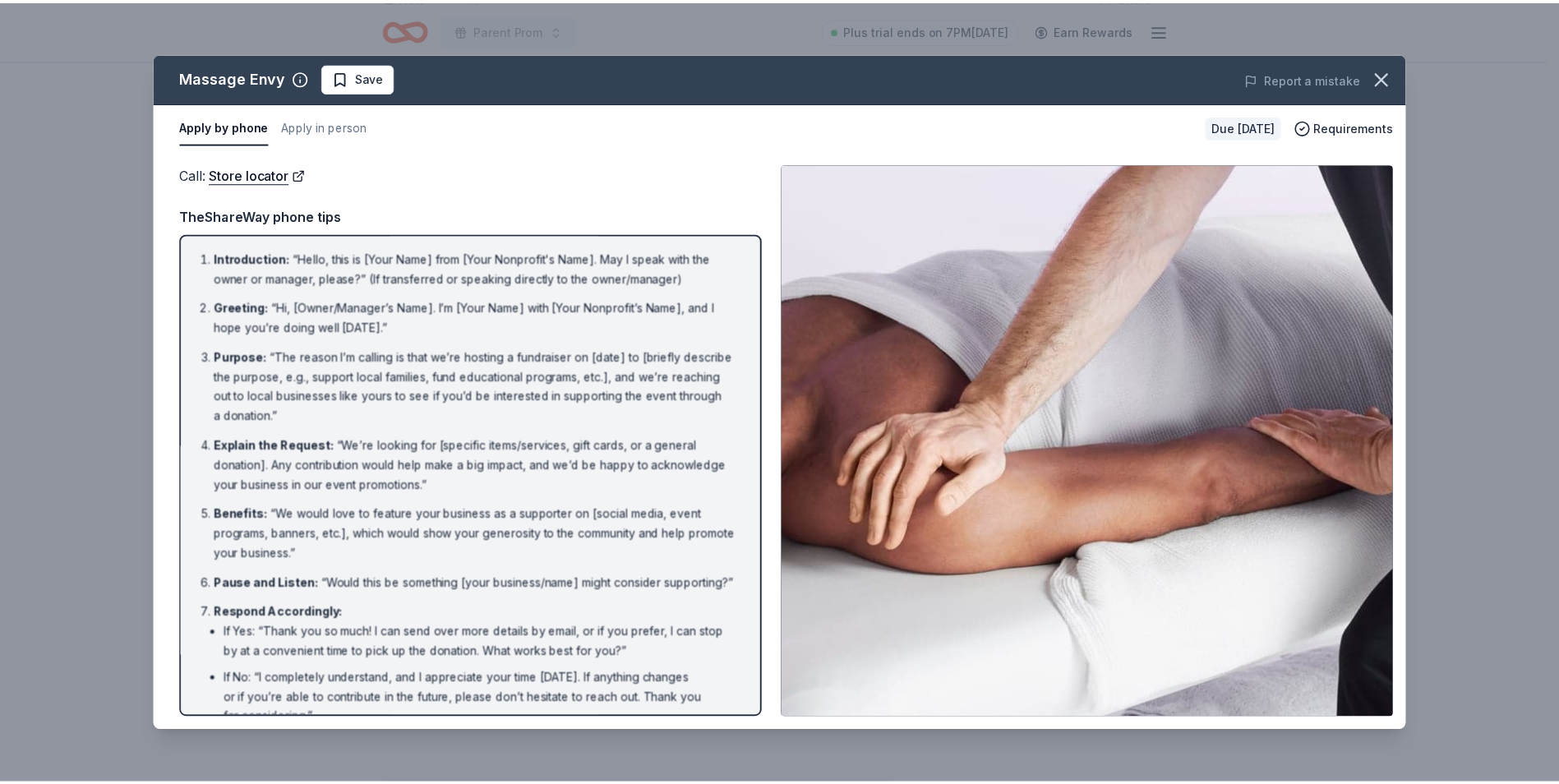
scroll to position [93, 0]
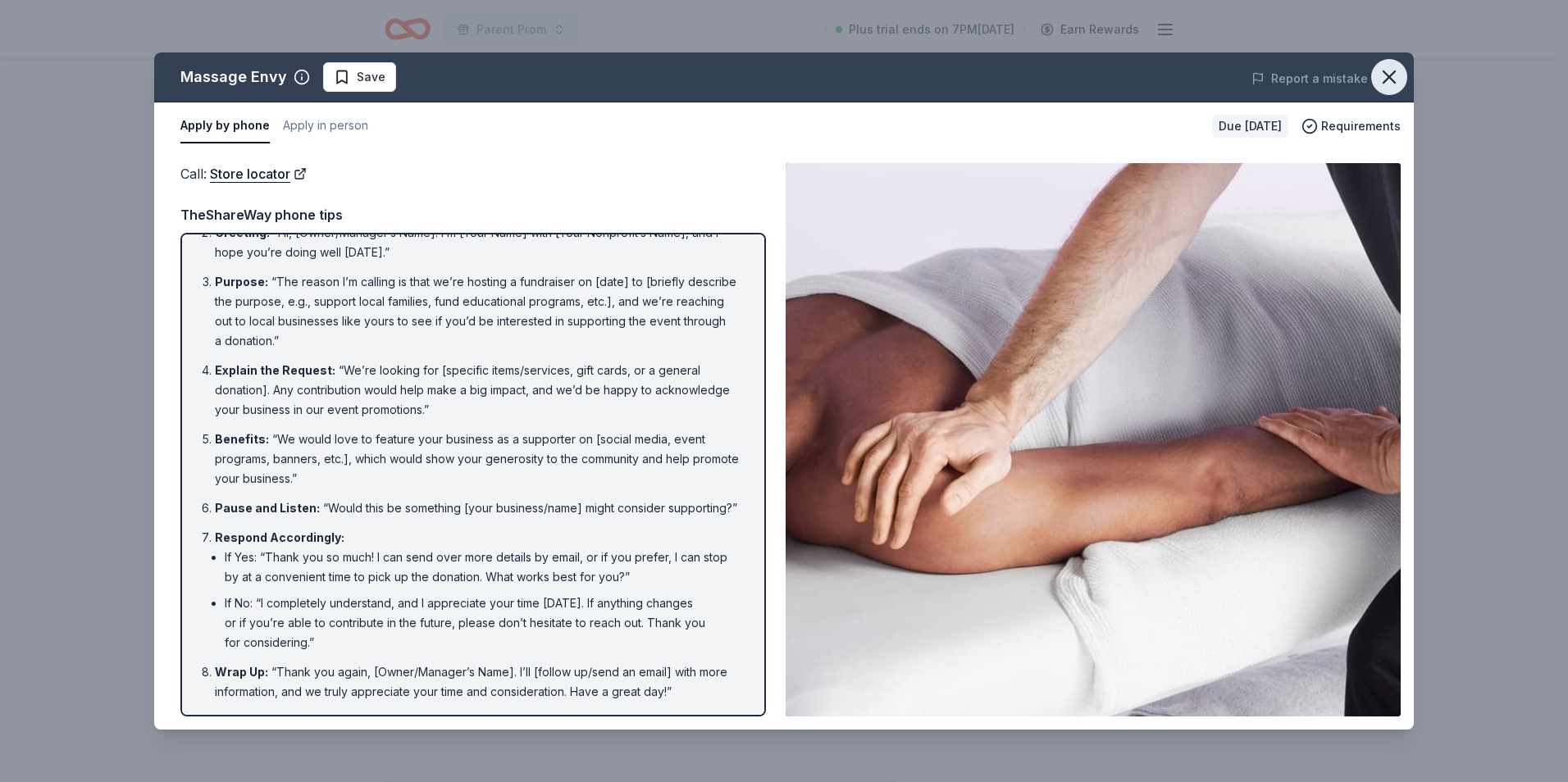
click at [1389, 69] on icon "button" at bounding box center [1390, 78] width 23 height 23
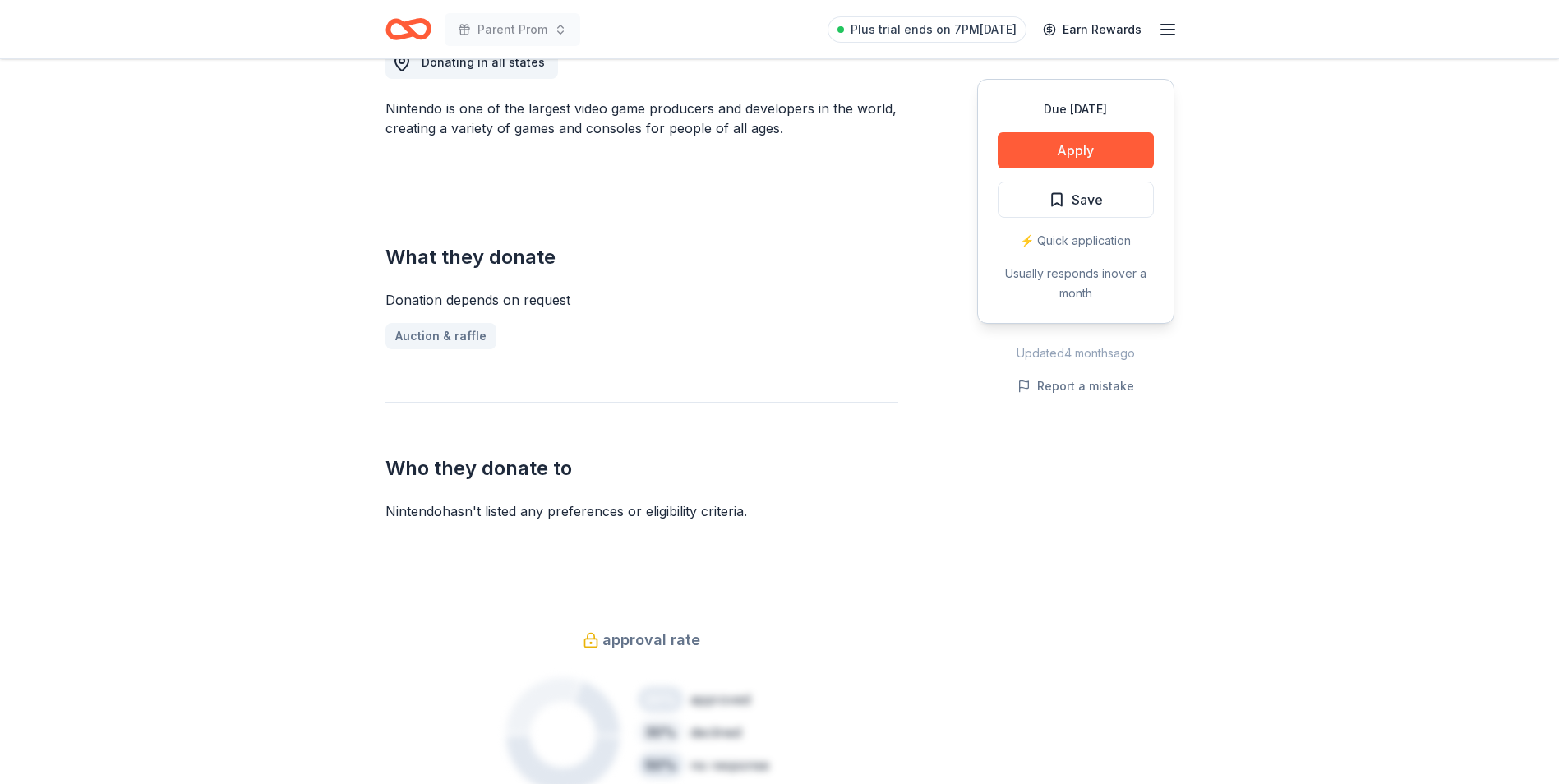
scroll to position [165, 0]
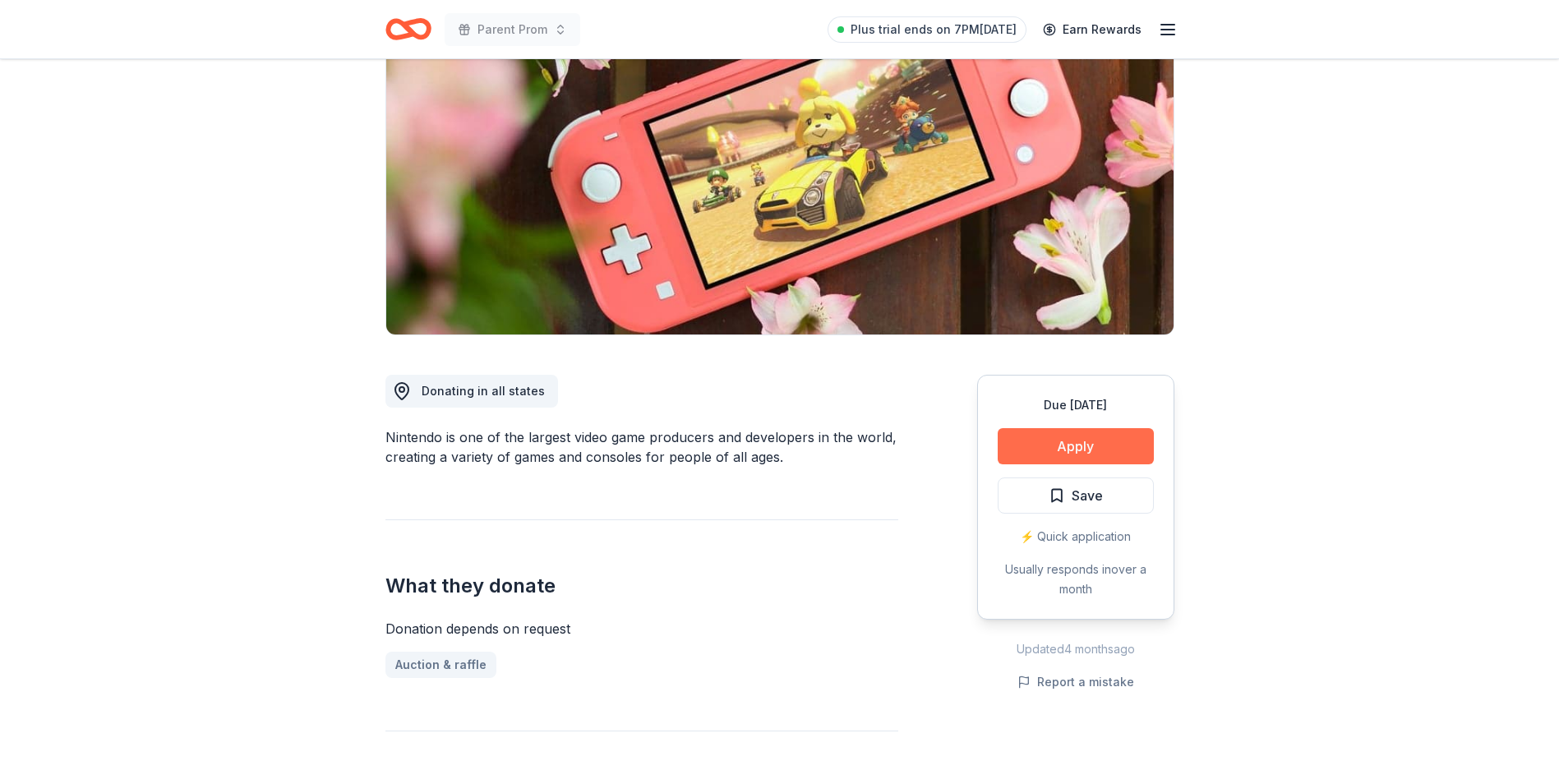
click at [1058, 446] on button "Apply" at bounding box center [1075, 447] width 156 height 36
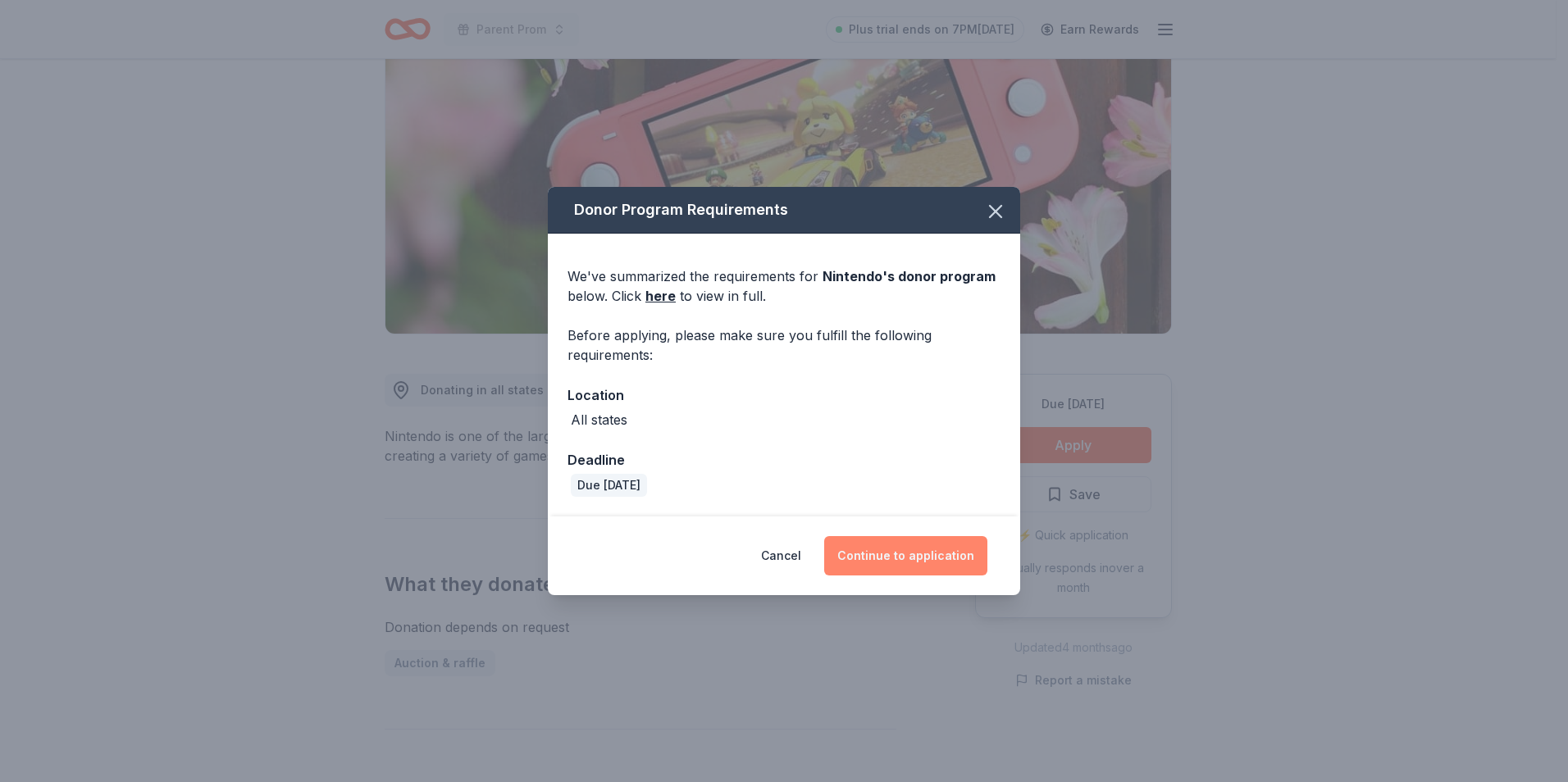
click at [901, 558] on button "Continue to application" at bounding box center [906, 556] width 163 height 40
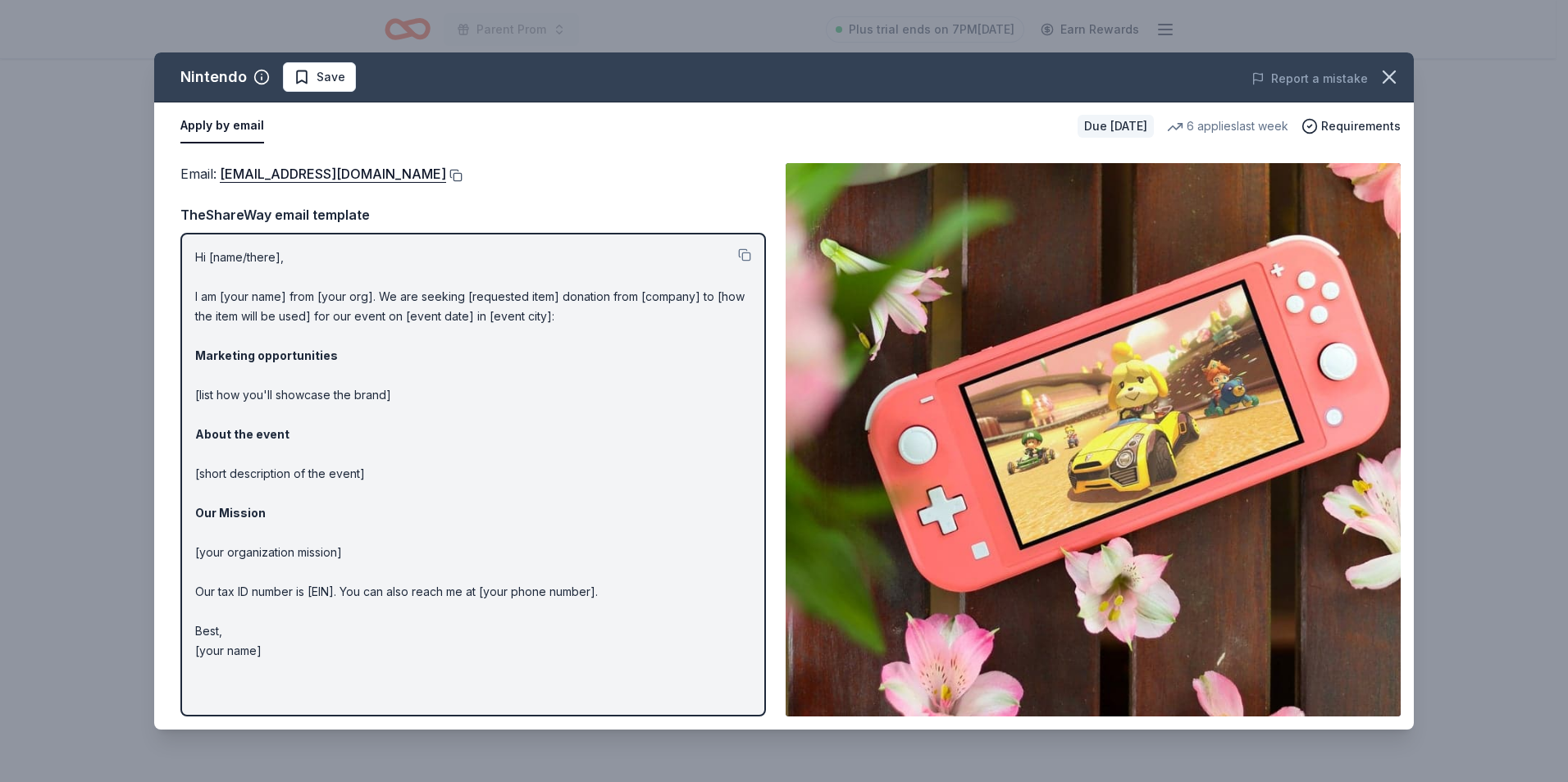
click at [463, 174] on button at bounding box center [455, 176] width 17 height 13
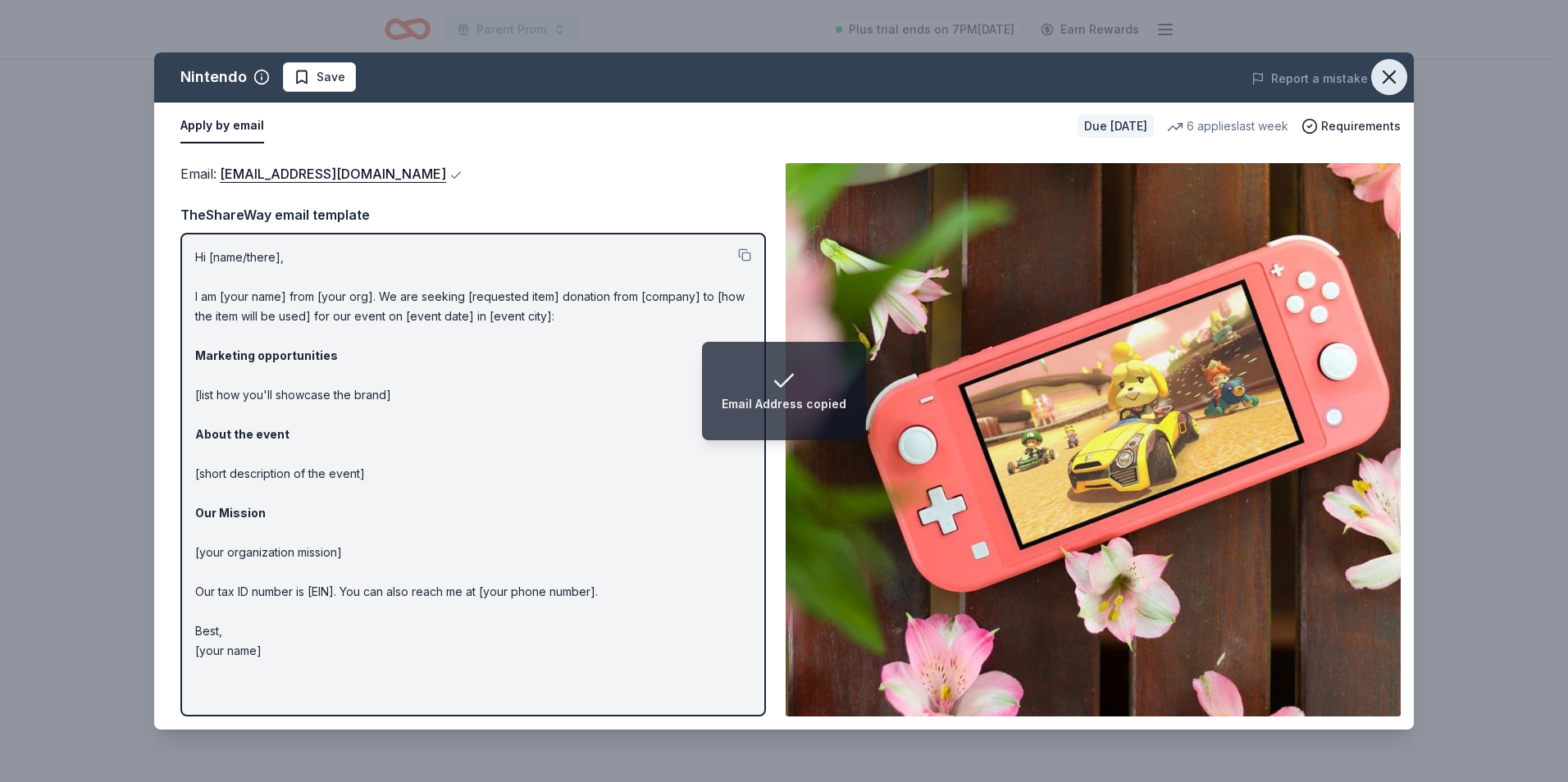
click at [1391, 77] on icon "button" at bounding box center [1390, 78] width 23 height 23
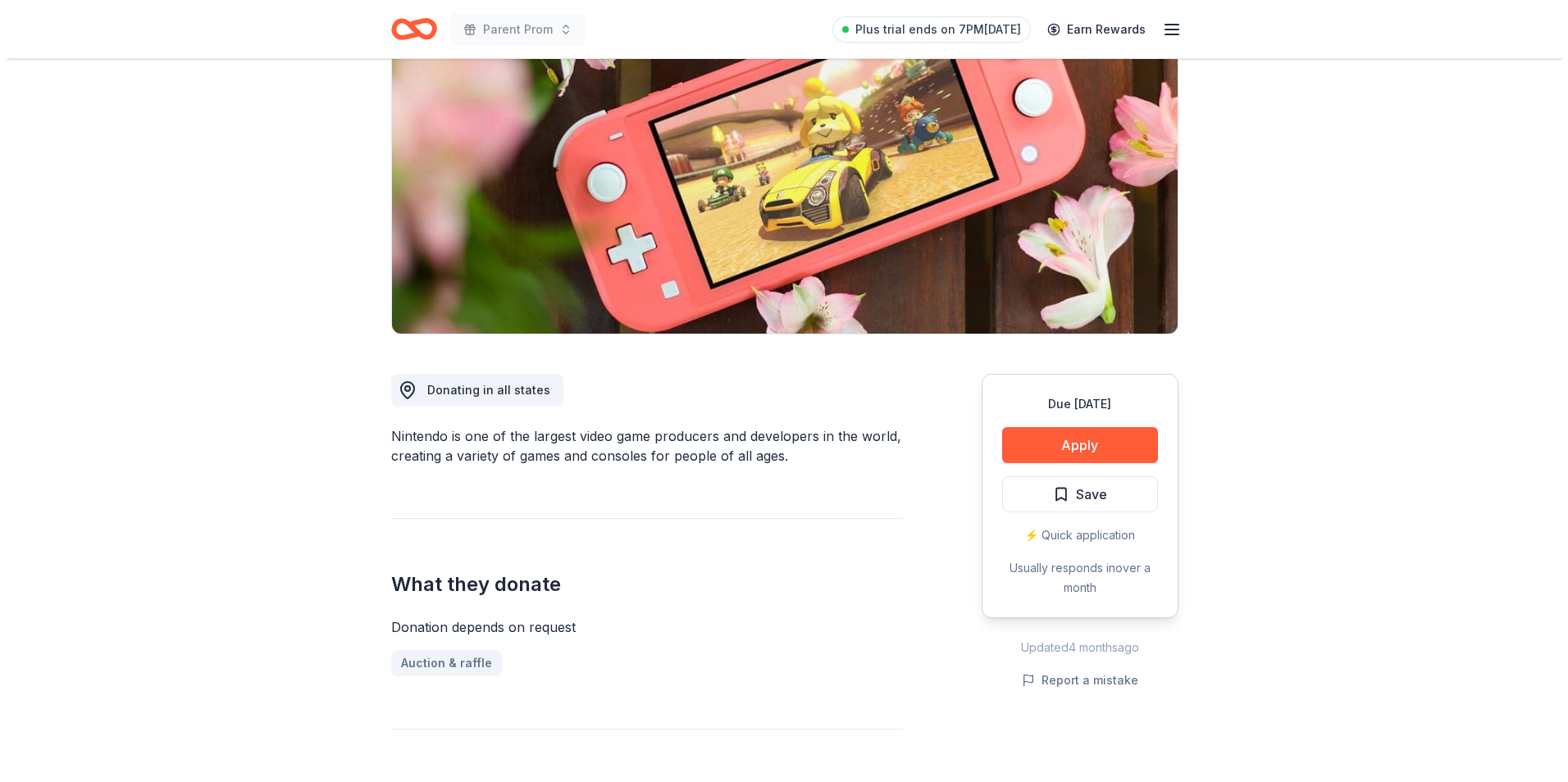
scroll to position [0, 0]
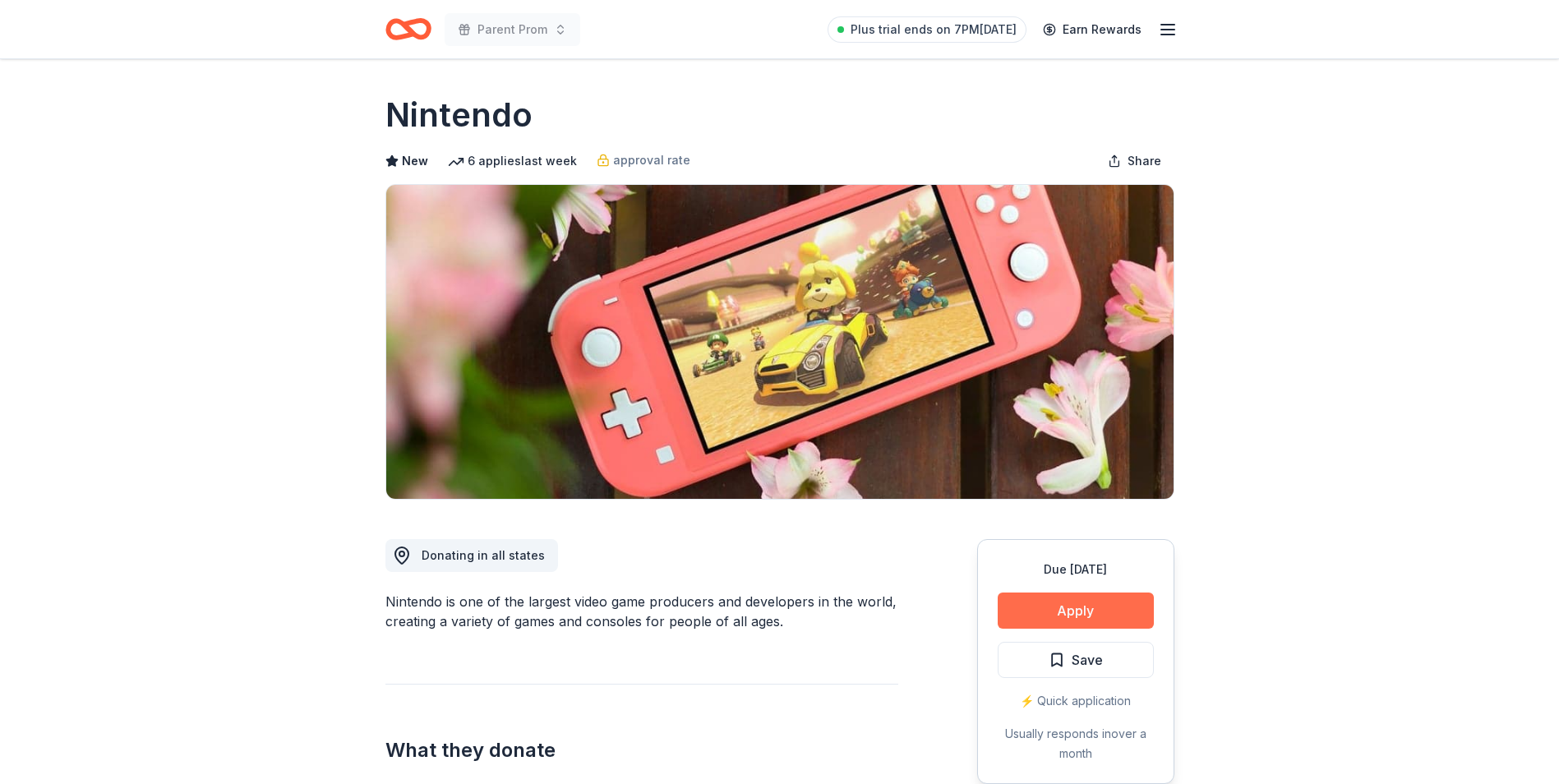
click at [1085, 625] on button "Apply" at bounding box center [1075, 611] width 156 height 36
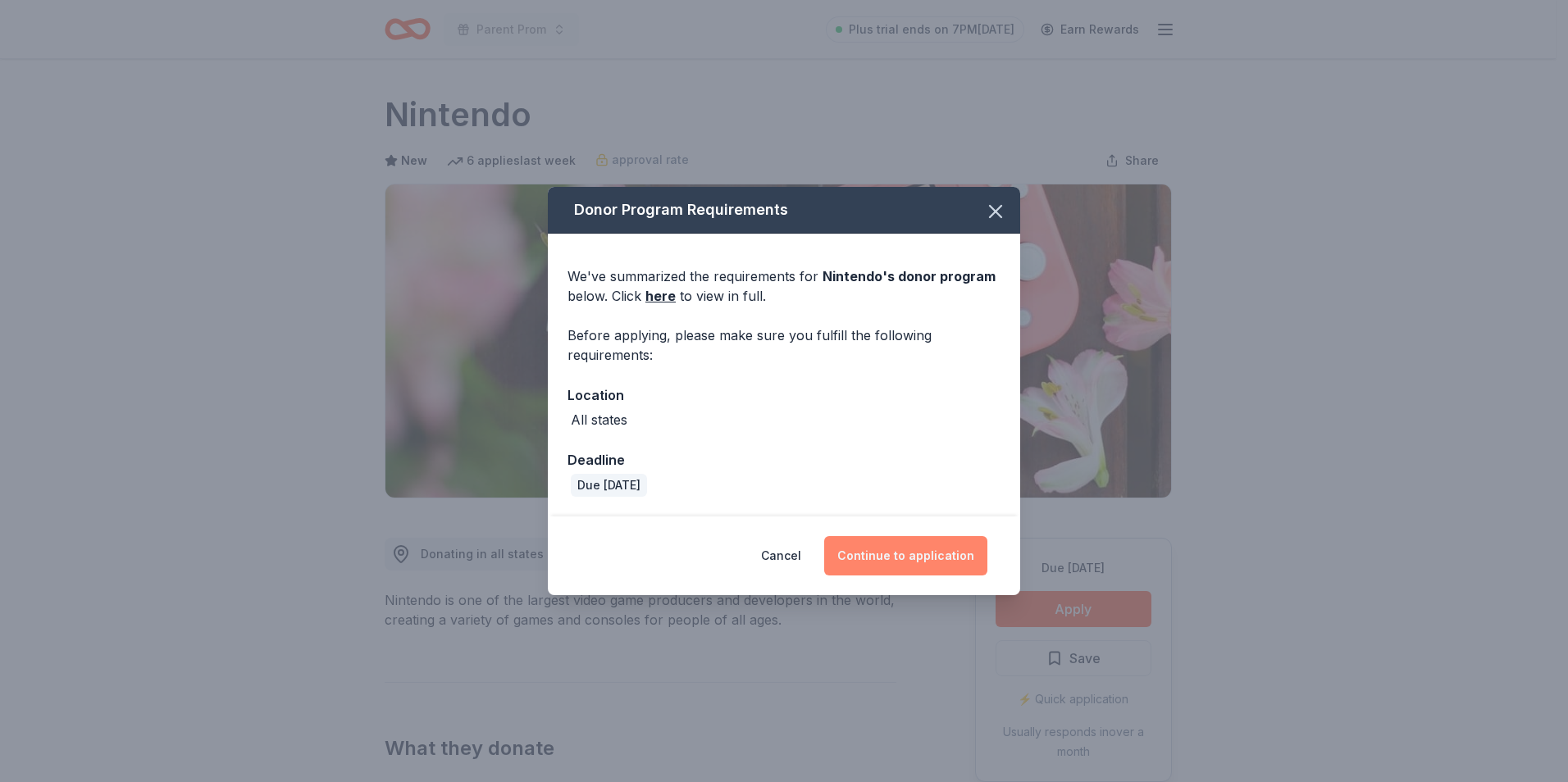
click at [896, 552] on button "Continue to application" at bounding box center [906, 556] width 163 height 40
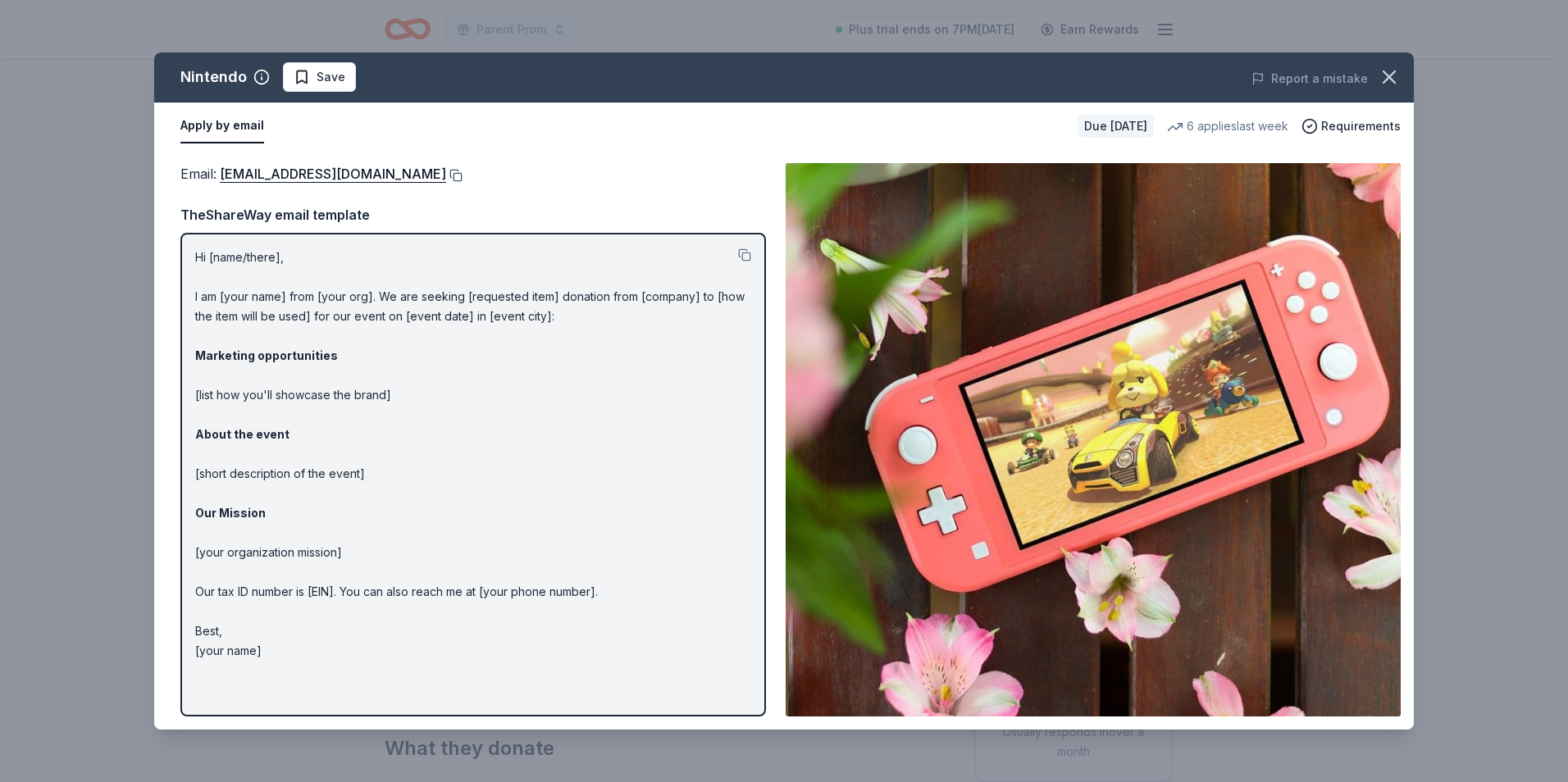
click at [463, 177] on button at bounding box center [455, 176] width 17 height 13
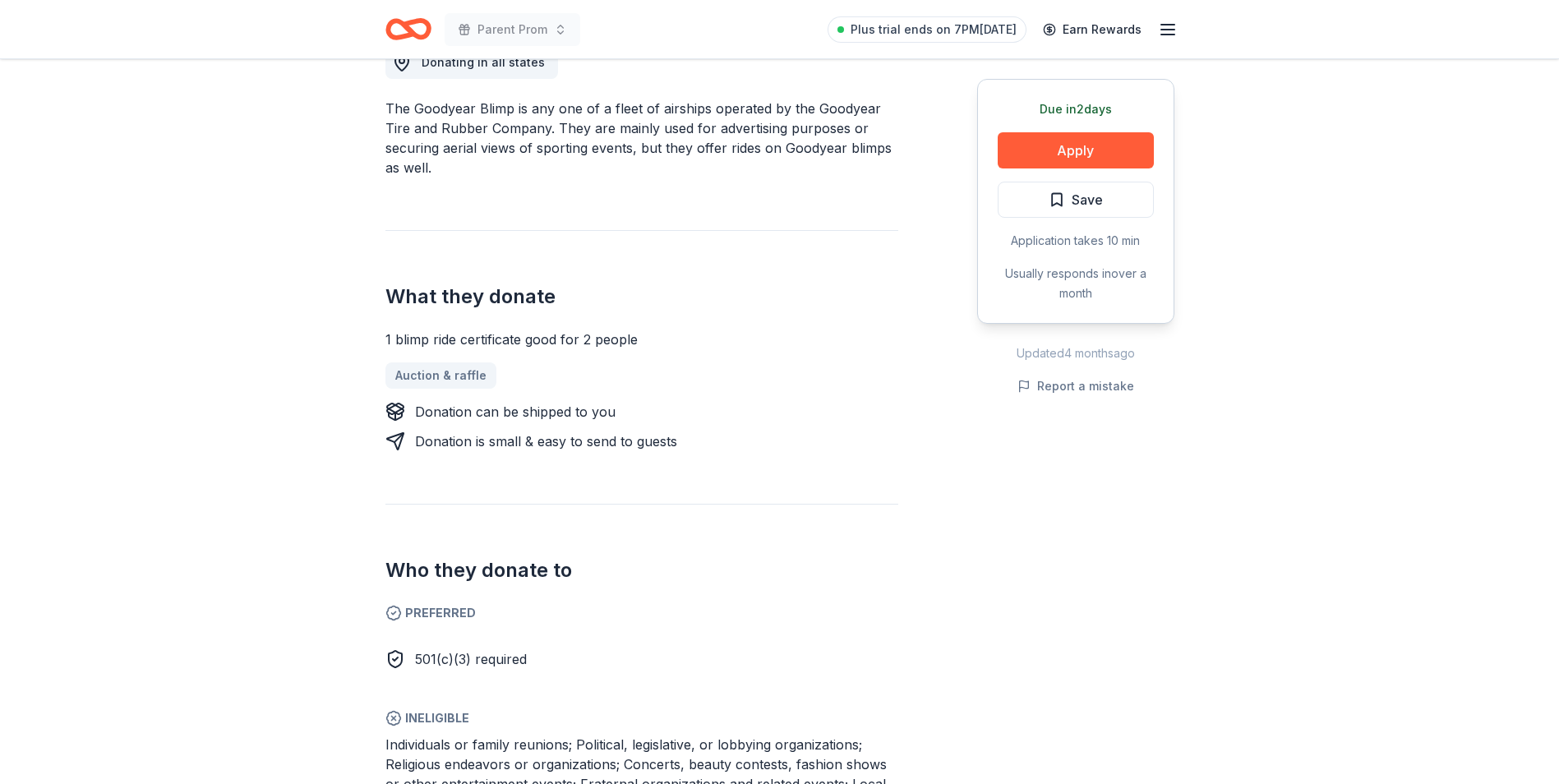
scroll to position [739, 0]
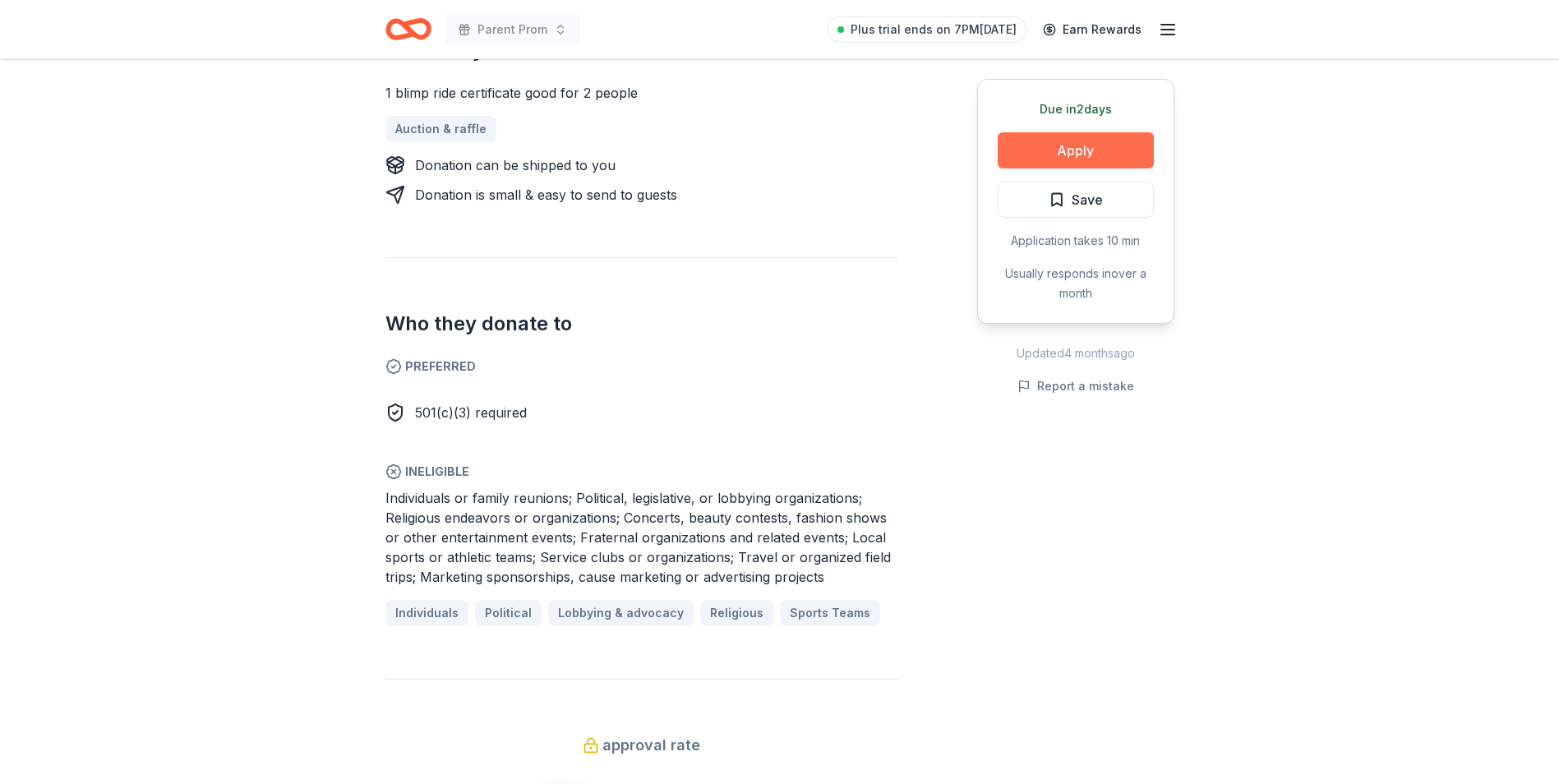
click at [1087, 146] on button "Apply" at bounding box center [1075, 151] width 156 height 36
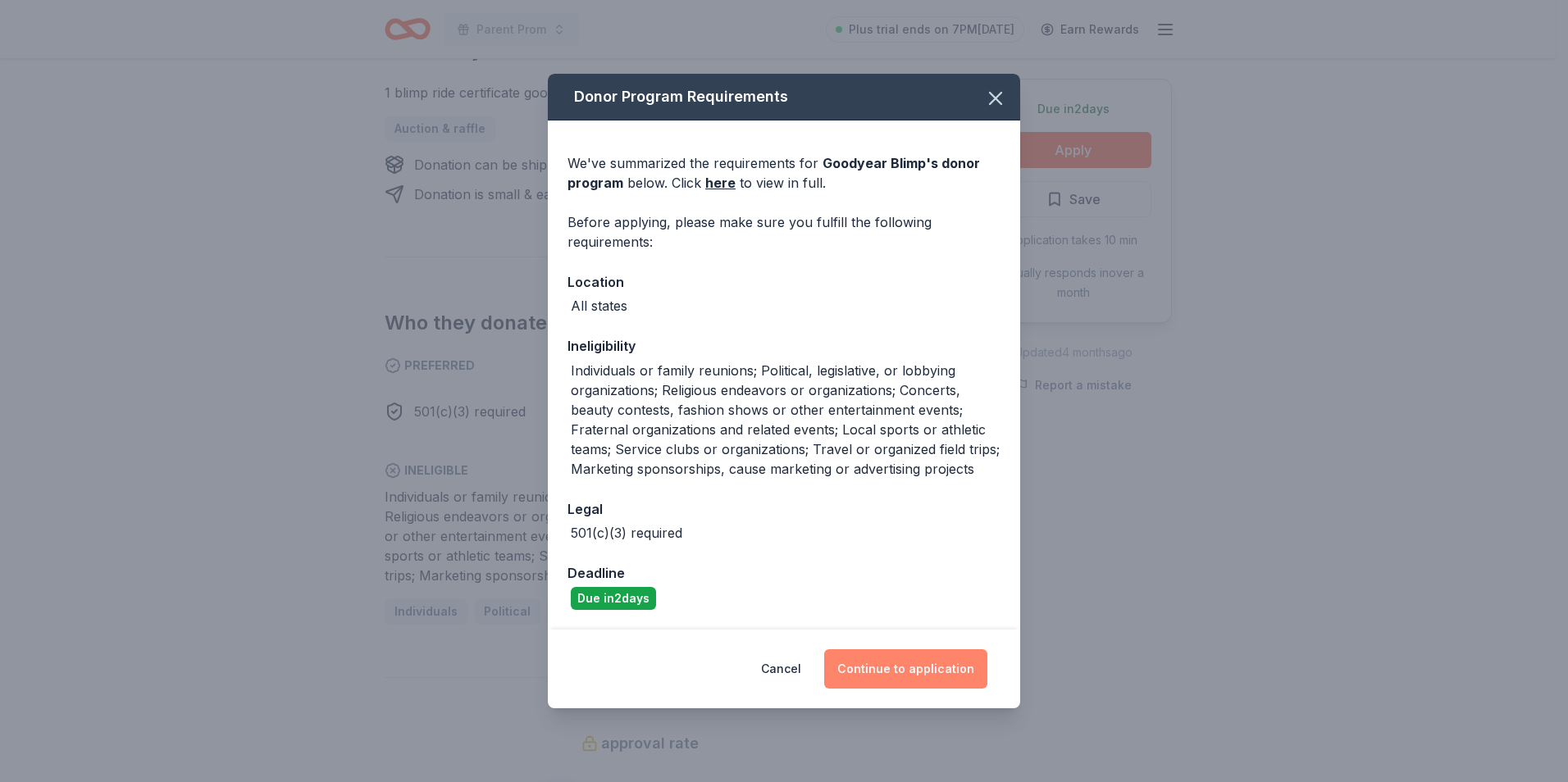
click at [910, 672] on button "Continue to application" at bounding box center [906, 669] width 163 height 40
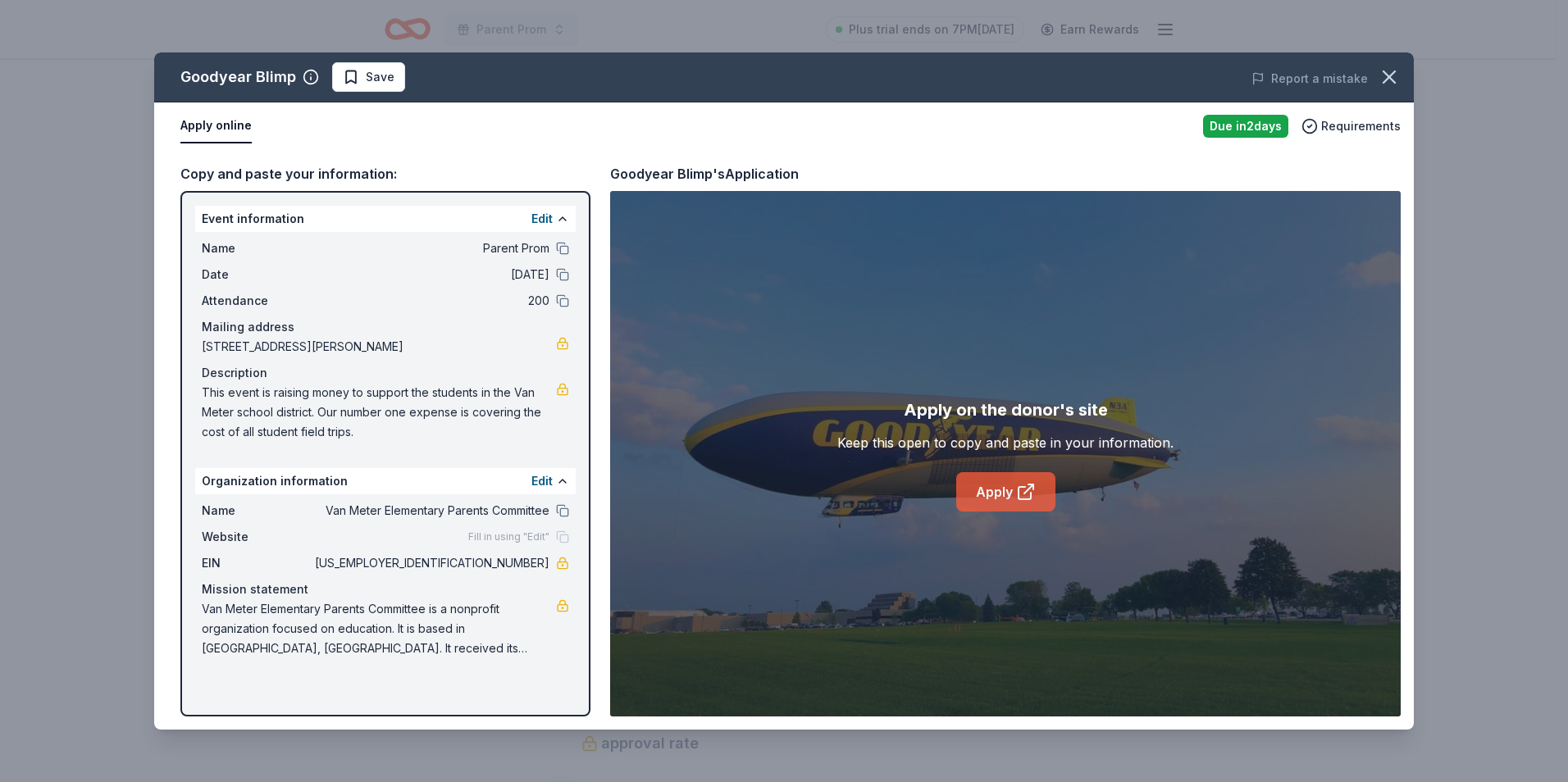
click at [1027, 498] on icon at bounding box center [1024, 492] width 12 height 12
click at [1394, 73] on icon "button" at bounding box center [1390, 77] width 12 height 12
